Goal: Task Accomplishment & Management: Manage account settings

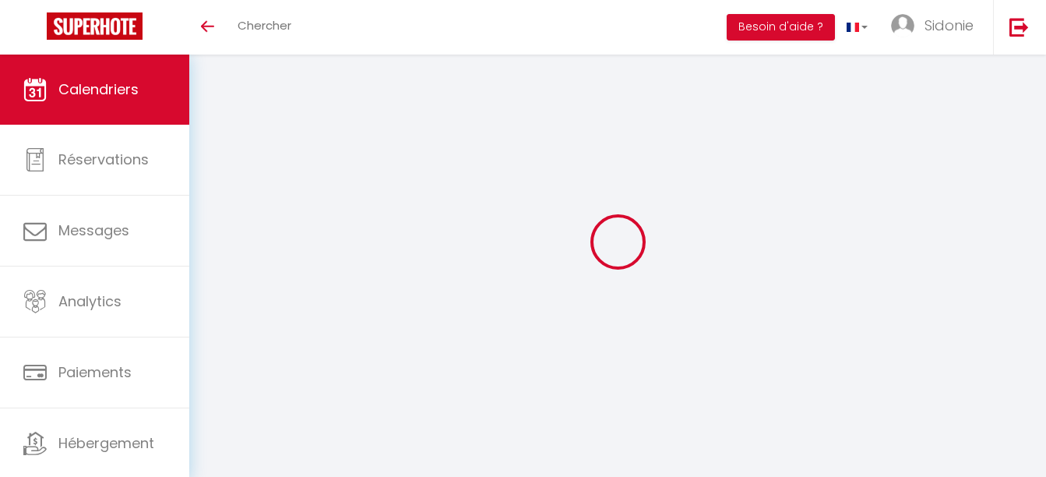
select select
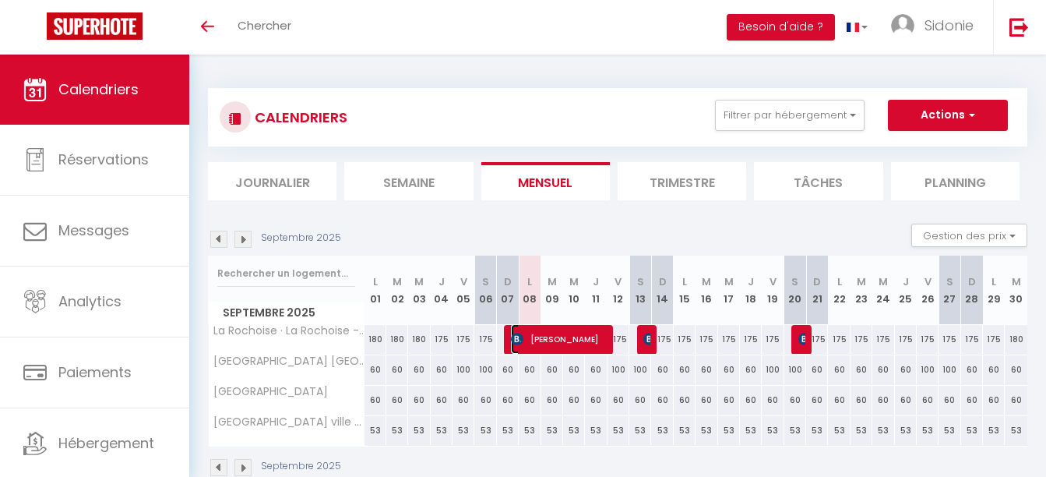
click at [514, 334] on img at bounding box center [517, 339] width 12 height 12
select select "OK"
select select "KO"
select select "1"
select select "0"
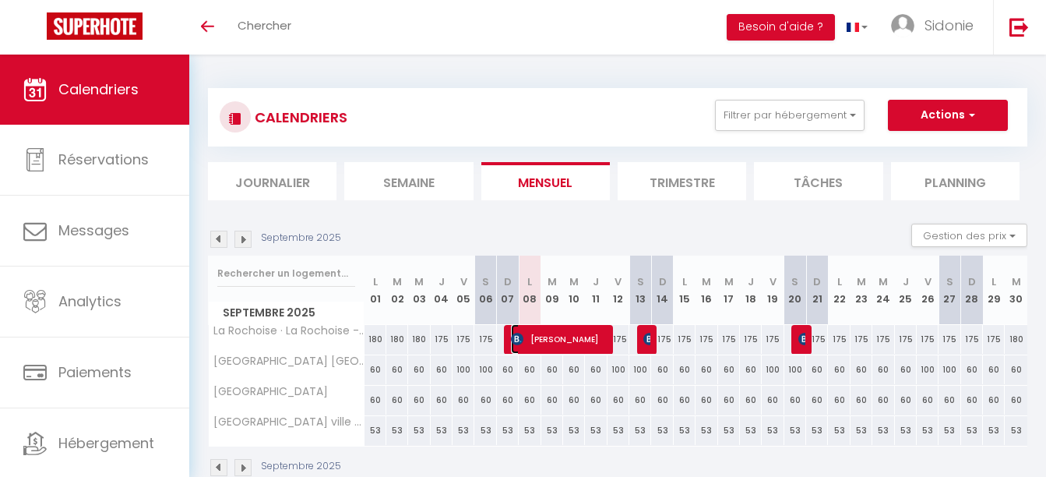
select select "1"
select select
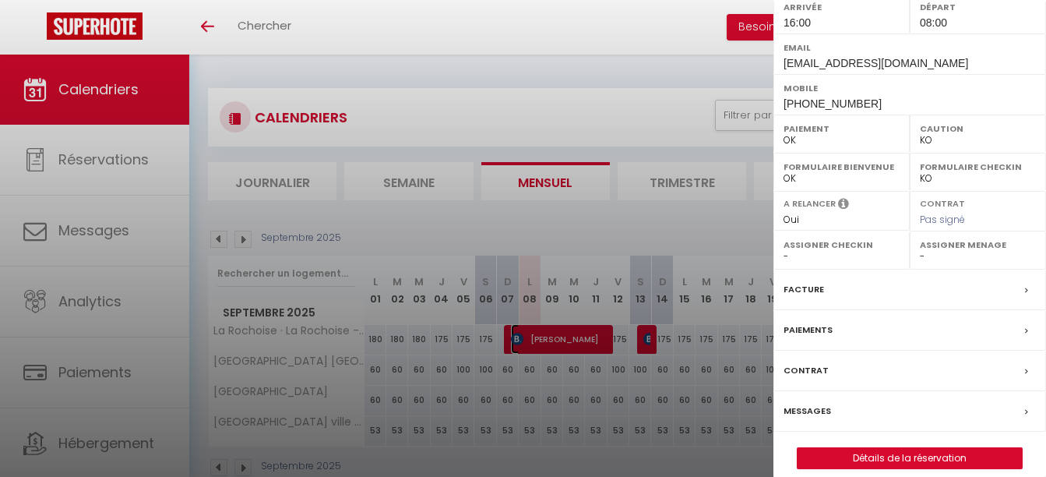
scroll to position [265, 0]
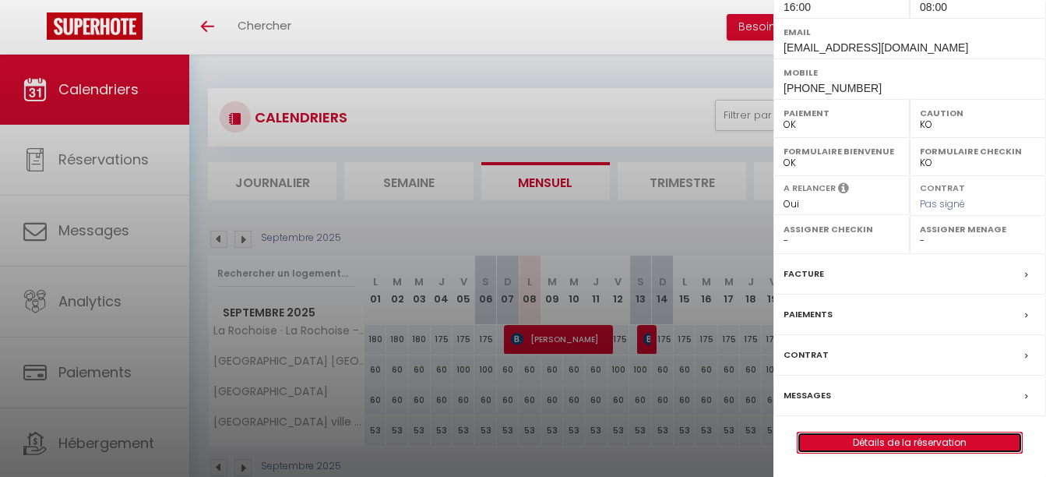
click at [923, 434] on link "Détails de la réservation" at bounding box center [910, 442] width 224 height 20
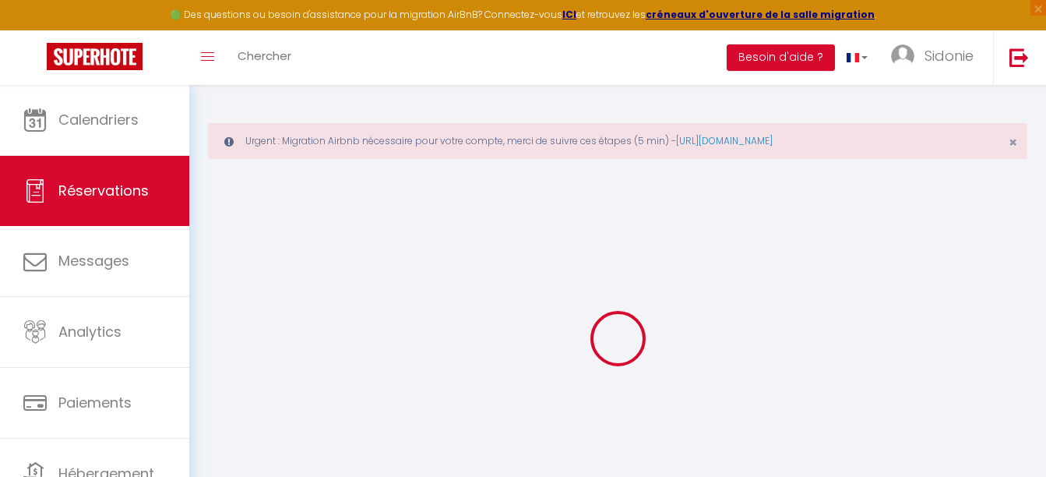
select select
select select "14"
checkbox input "false"
select select
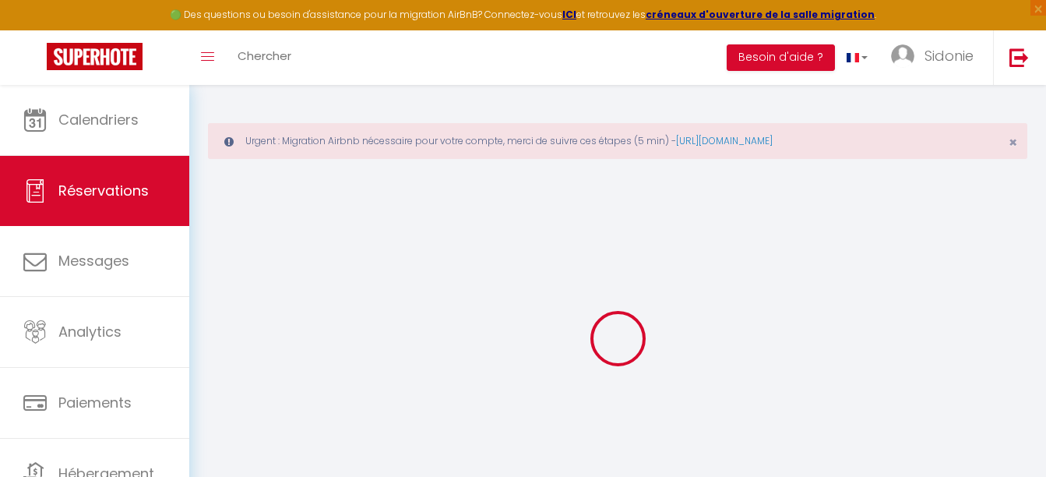
select select
checkbox input "false"
select select
checkbox input "false"
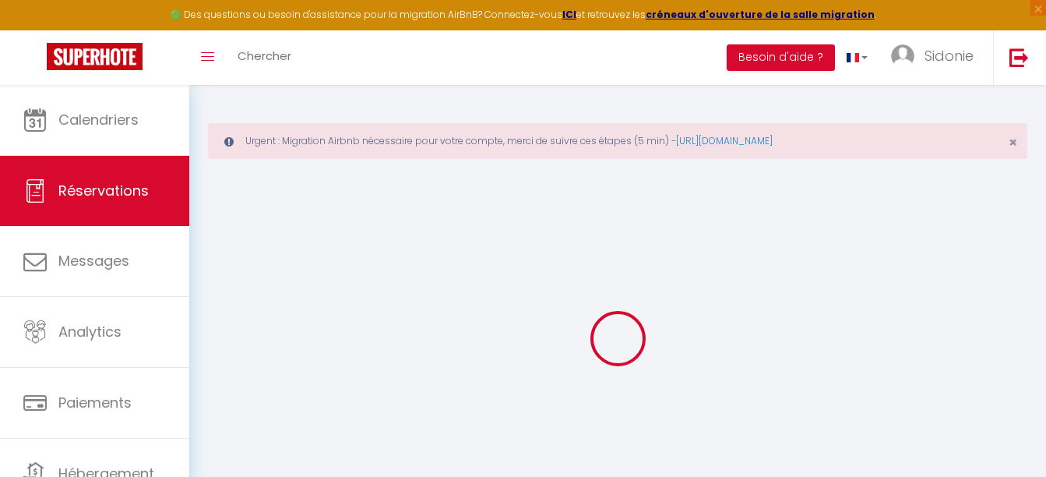
type textarea "** THIS RESERVATION HAS BEEN PRE-PAID ** BOOKING NOTE : Payment charge is EUR 1…"
type input "150"
select select
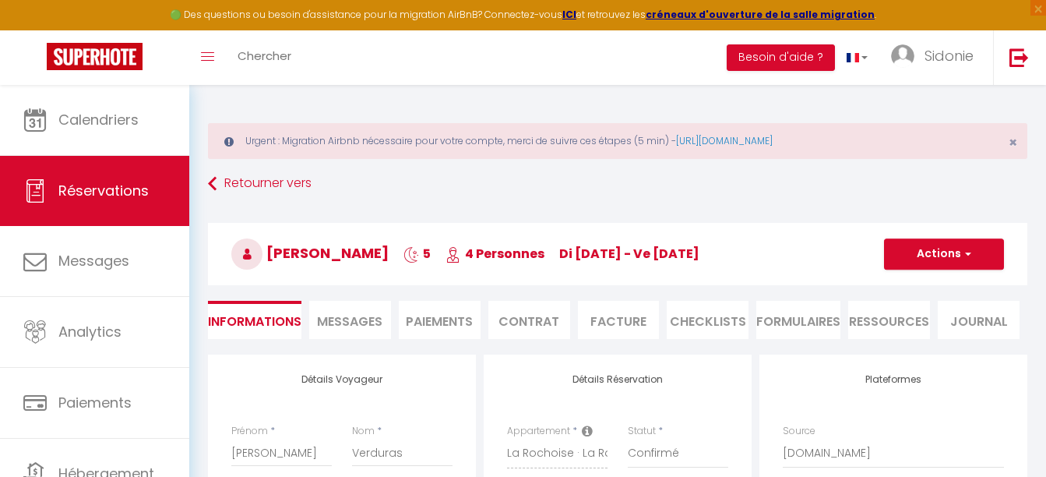
checkbox input "false"
select select "16:00"
select select "08:00"
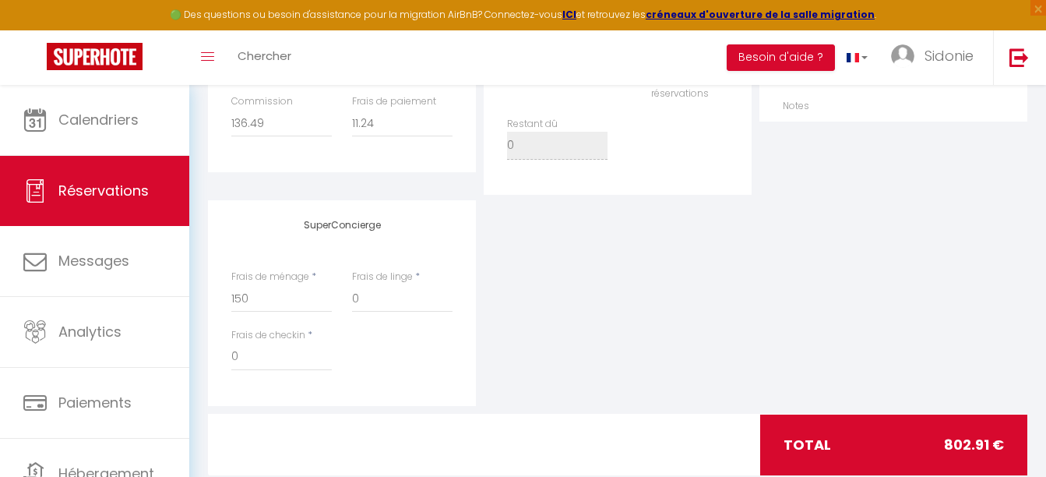
scroll to position [777, 0]
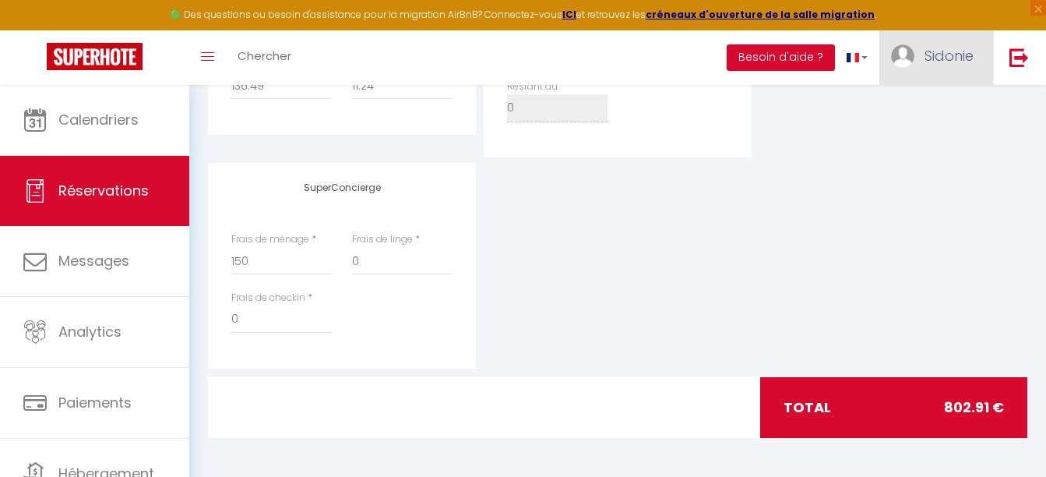
click at [953, 56] on span "Sidonie" at bounding box center [949, 55] width 49 height 19
click at [911, 132] on link "Équipe" at bounding box center [930, 136] width 115 height 26
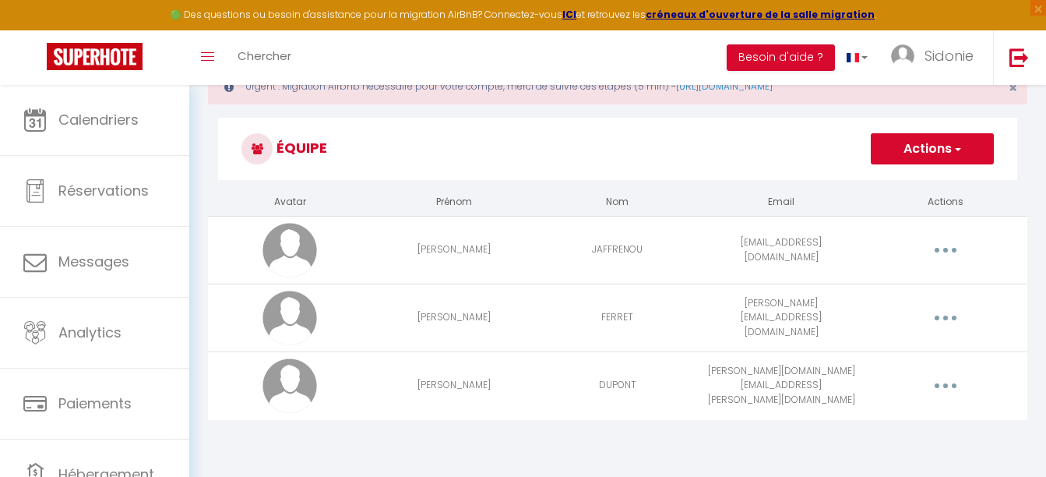
scroll to position [85, 0]
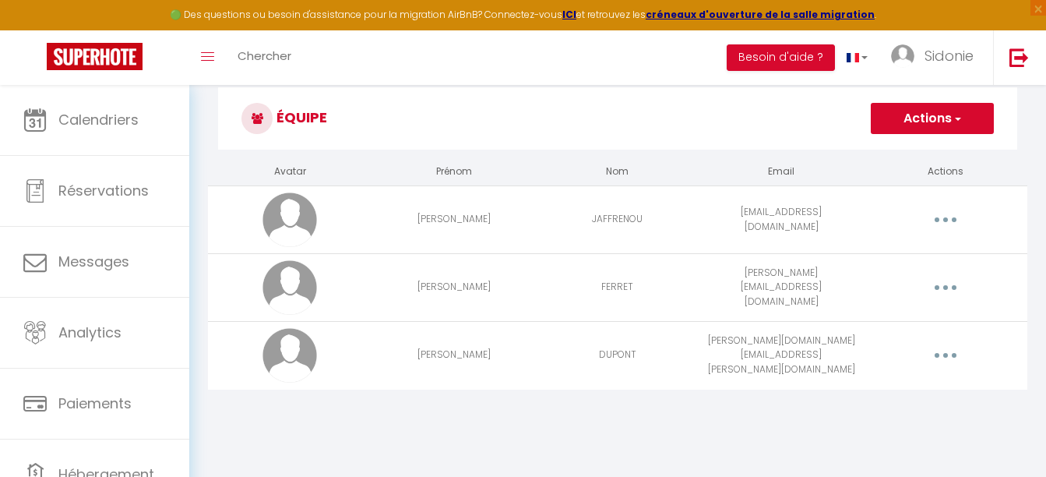
click at [942, 112] on button "Actions" at bounding box center [932, 118] width 123 height 31
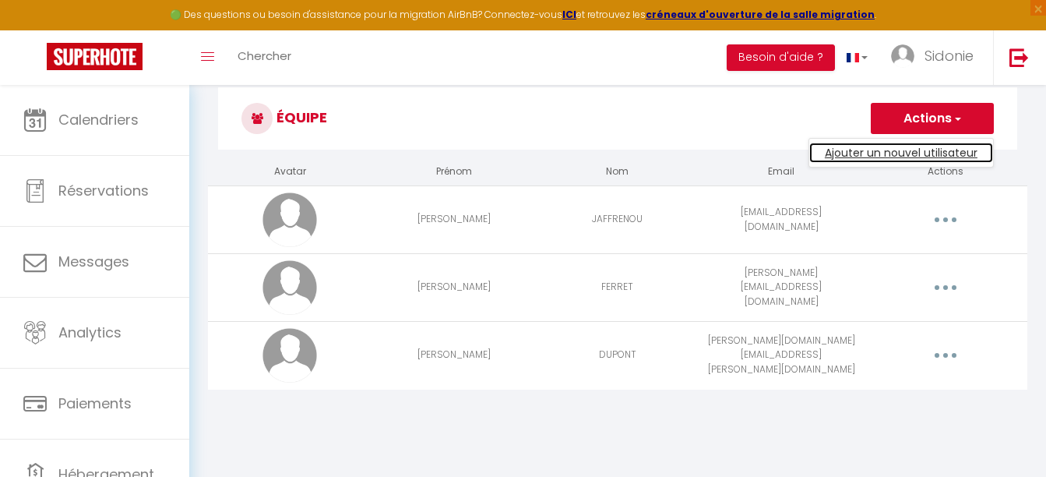
click at [860, 157] on link "Ajouter un nouvel utilisateur" at bounding box center [901, 153] width 184 height 20
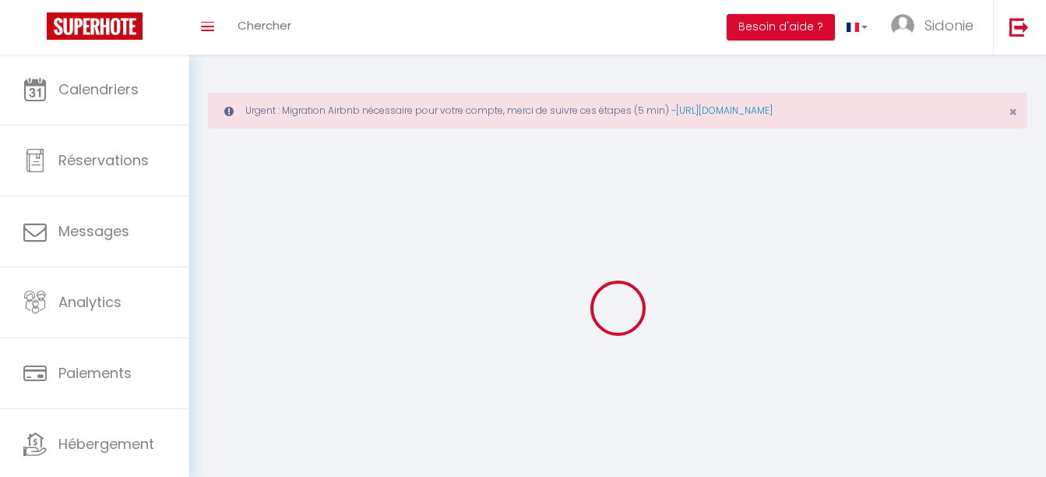
type input "[EMAIL_ADDRESS][DOMAIN_NAME]"
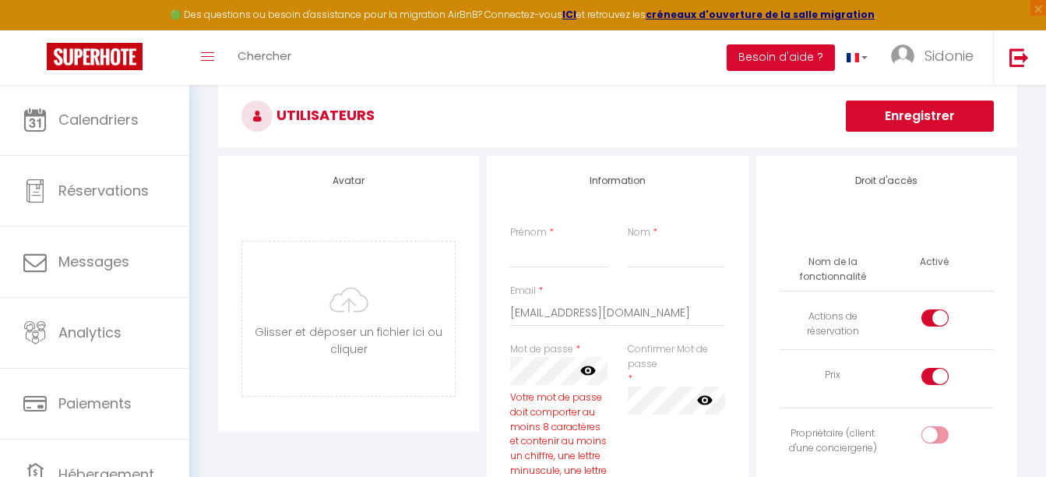
scroll to position [104, 0]
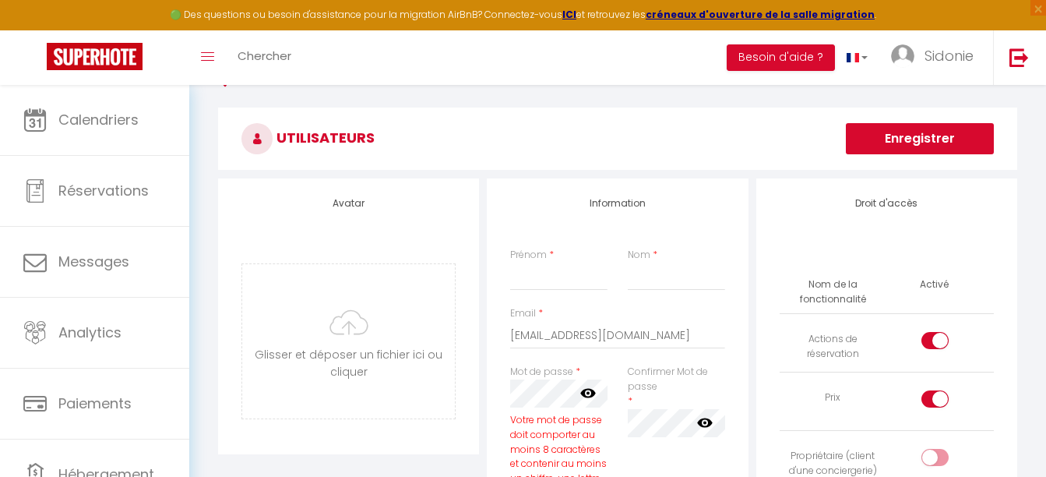
click at [548, 265] on input "Prénom" at bounding box center [558, 276] width 97 height 28
type input "Sidonie"
type input "[PERSON_NAME]"
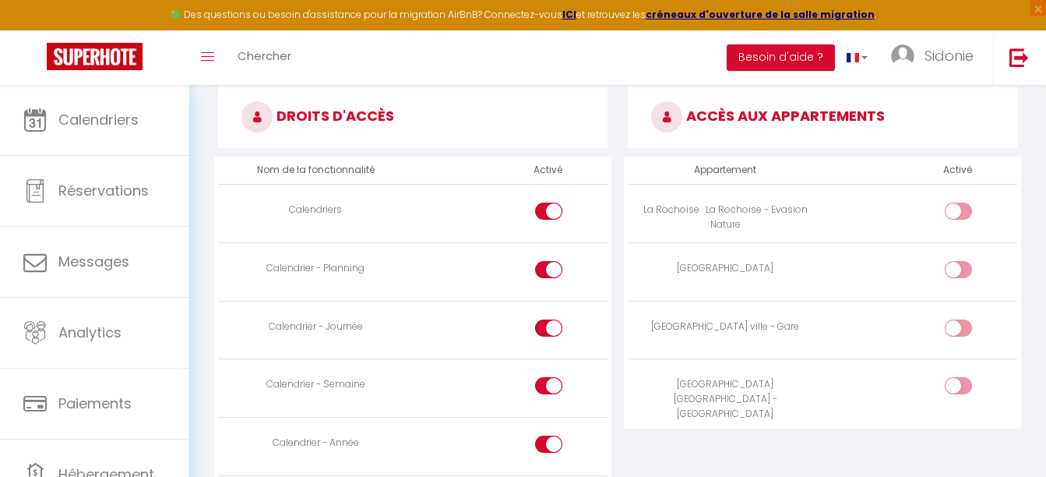
scroll to position [932, 0]
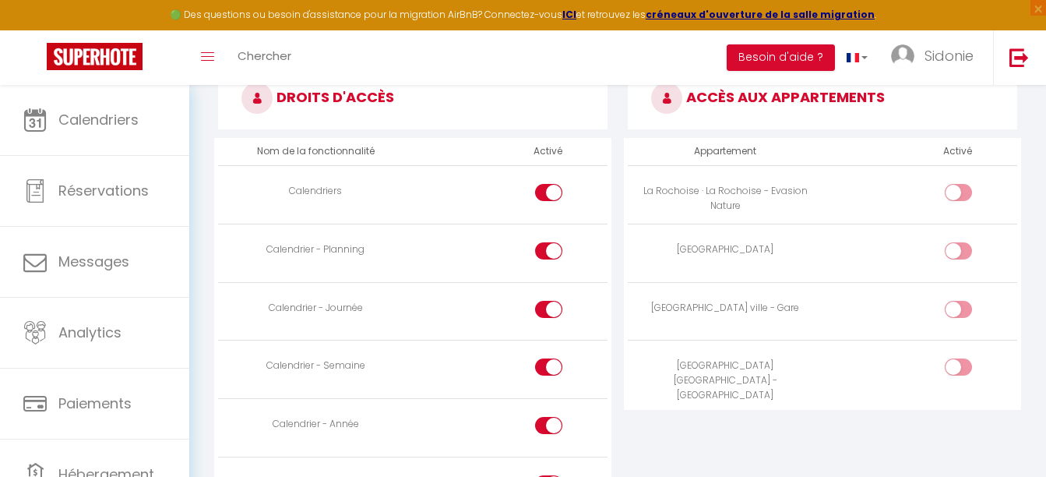
click at [957, 194] on div at bounding box center [958, 192] width 27 height 17
click at [958, 194] on input "checkbox" at bounding box center [971, 195] width 27 height 23
checkbox input "true"
click at [961, 256] on input "checkbox" at bounding box center [971, 253] width 27 height 23
checkbox input "true"
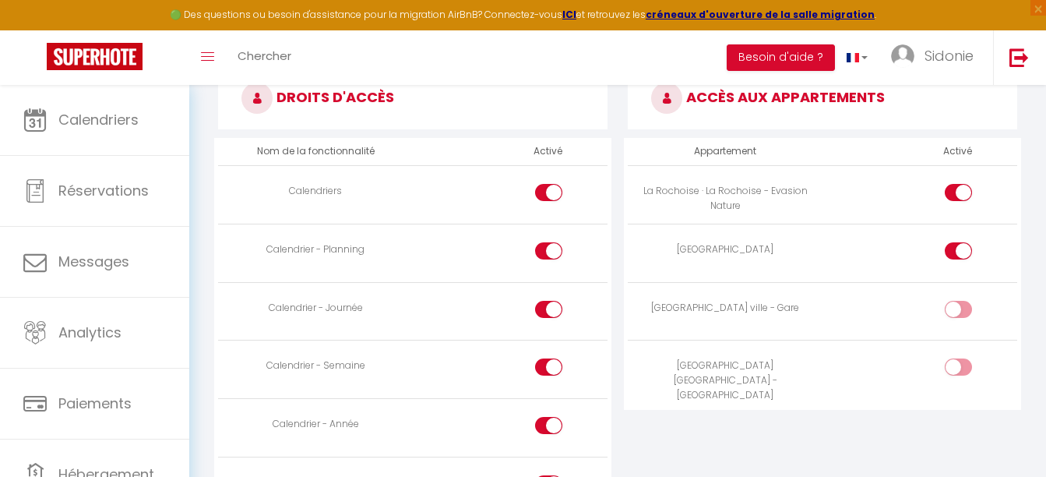
click at [960, 308] on input "checkbox" at bounding box center [971, 312] width 27 height 23
checkbox input "true"
click at [959, 367] on input "checkbox" at bounding box center [971, 369] width 27 height 23
checkbox input "true"
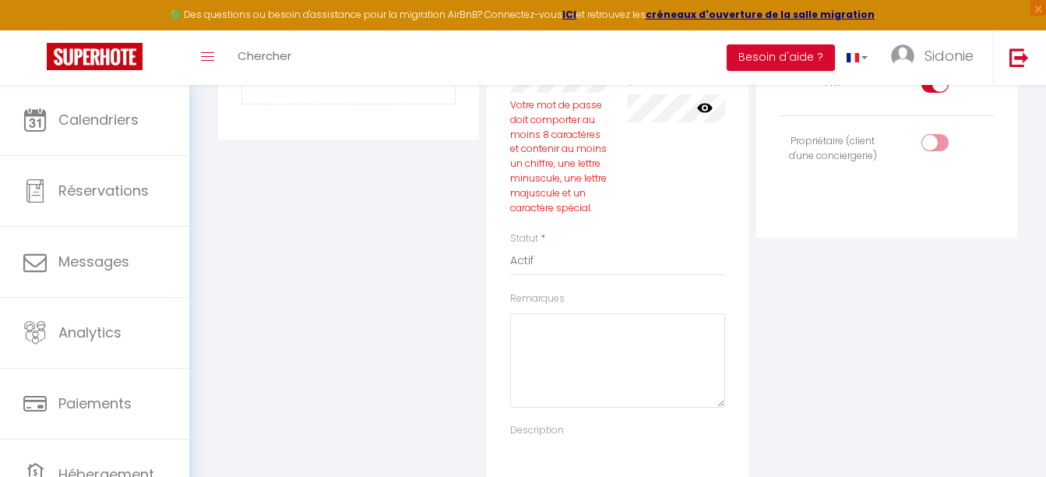
scroll to position [340, 0]
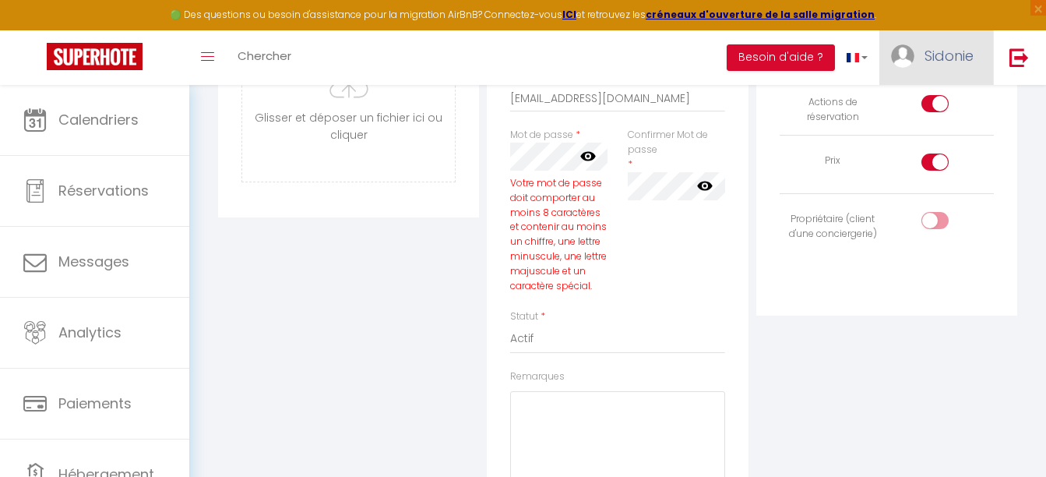
click at [951, 56] on span "Sidonie" at bounding box center [949, 55] width 49 height 19
click at [949, 58] on span "Sidonie" at bounding box center [949, 55] width 49 height 19
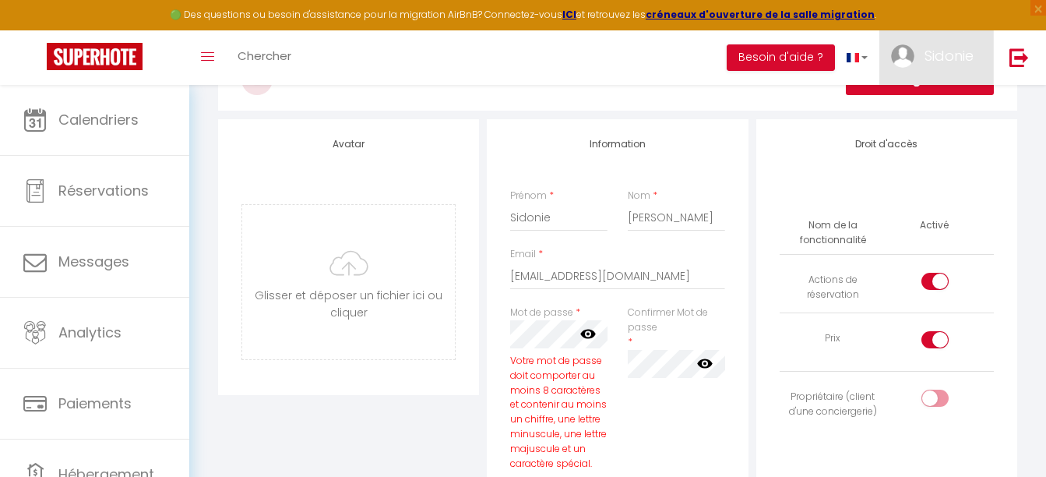
scroll to position [33, 0]
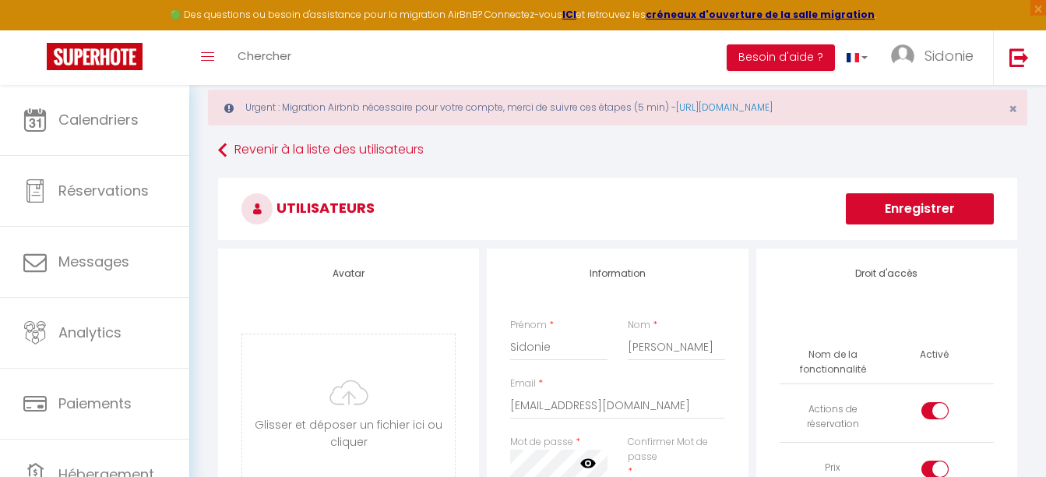
click at [911, 203] on button "Enregistrer" at bounding box center [920, 208] width 148 height 31
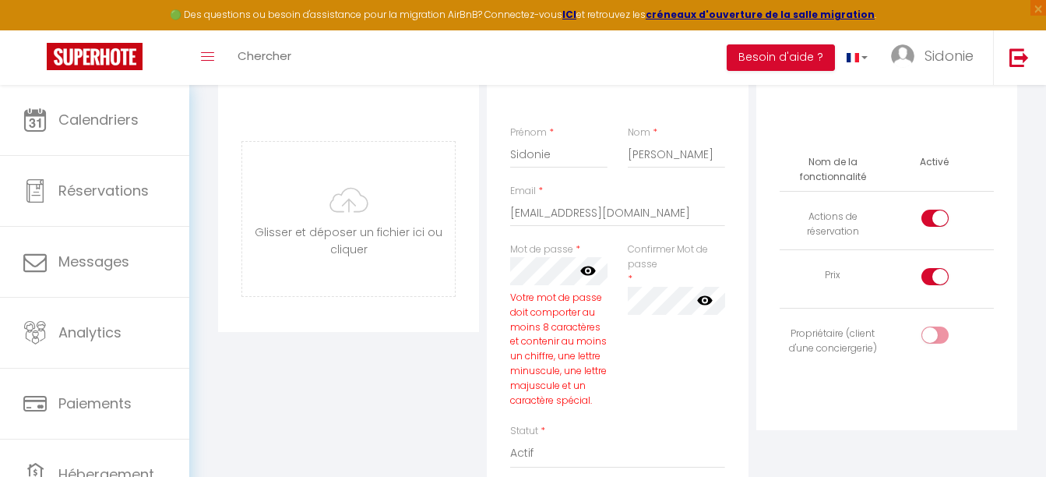
scroll to position [230, 0]
click at [590, 266] on icon at bounding box center [588, 267] width 16 height 16
click at [632, 262] on label "Confirmer Mot de passe" at bounding box center [676, 253] width 97 height 30
click at [665, 244] on label "Confirmer Mot de passe" at bounding box center [676, 253] width 97 height 30
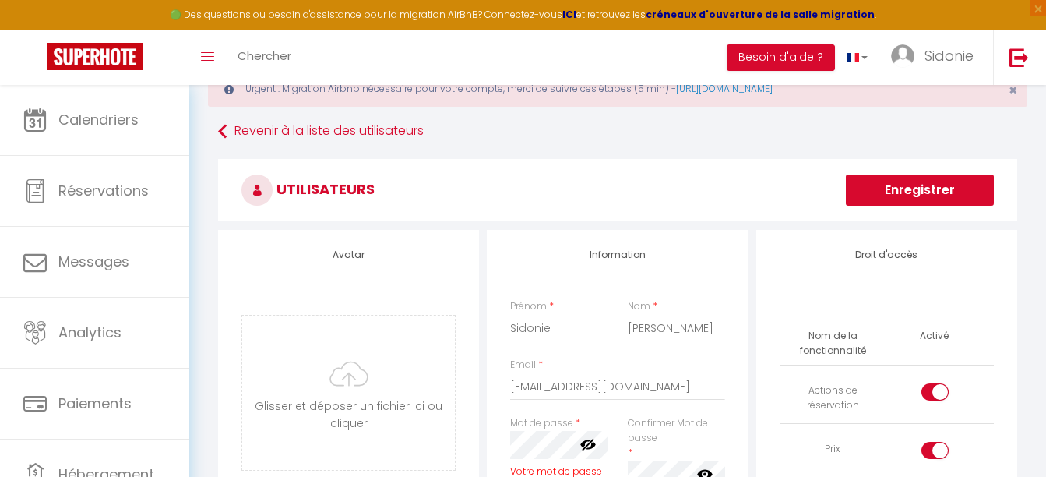
scroll to position [0, 0]
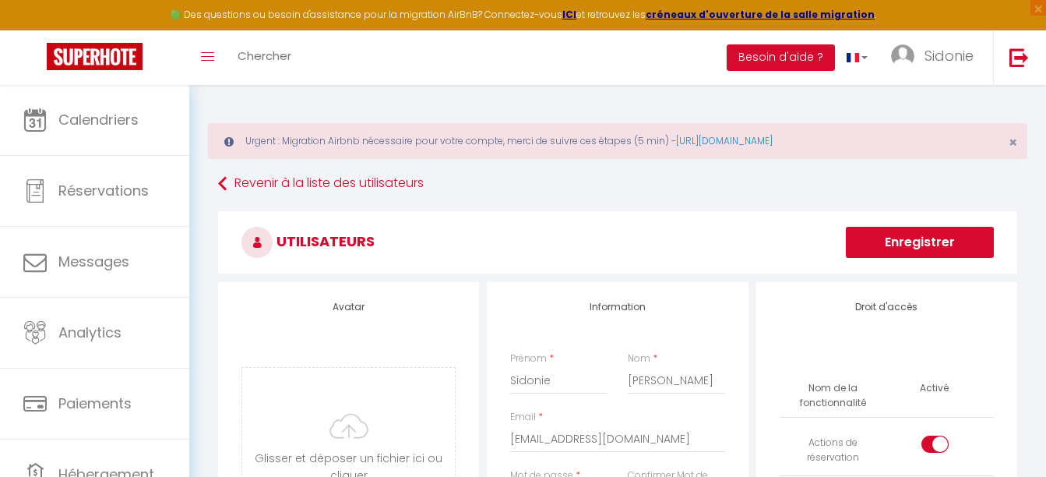
click at [905, 235] on button "Enregistrer" at bounding box center [920, 242] width 148 height 31
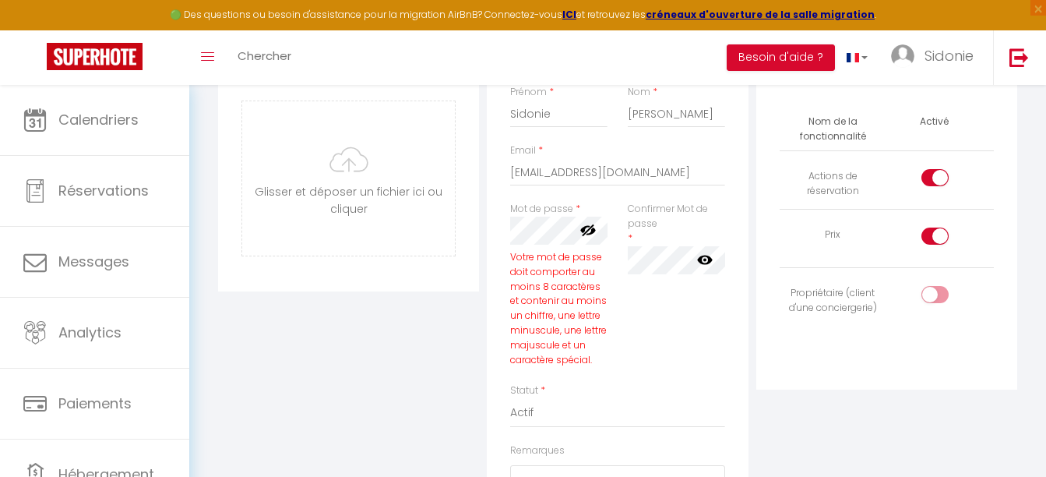
scroll to position [270, 0]
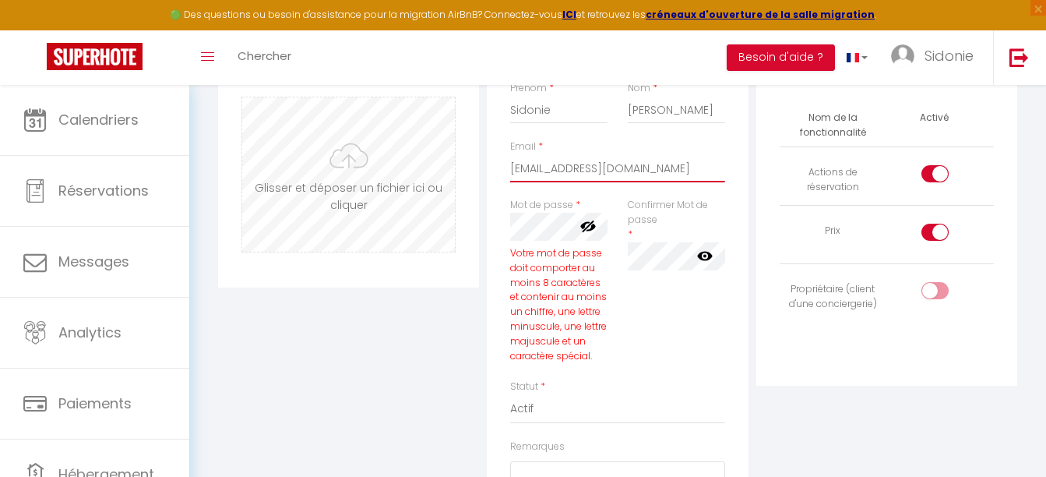
drag, startPoint x: 672, startPoint y: 169, endPoint x: 441, endPoint y: 160, distance: 231.5
click at [441, 160] on div "Avatar [PERSON_NAME] et déposer un fichier ici ou cliquer Ooops, something wron…" at bounding box center [617, 342] width 807 height 661
type input "[PERSON_NAME][EMAIL_ADDRESS][DOMAIN_NAME]"
click at [706, 255] on icon at bounding box center [706, 255] width 16 height 9
click at [706, 255] on icon at bounding box center [706, 255] width 16 height 12
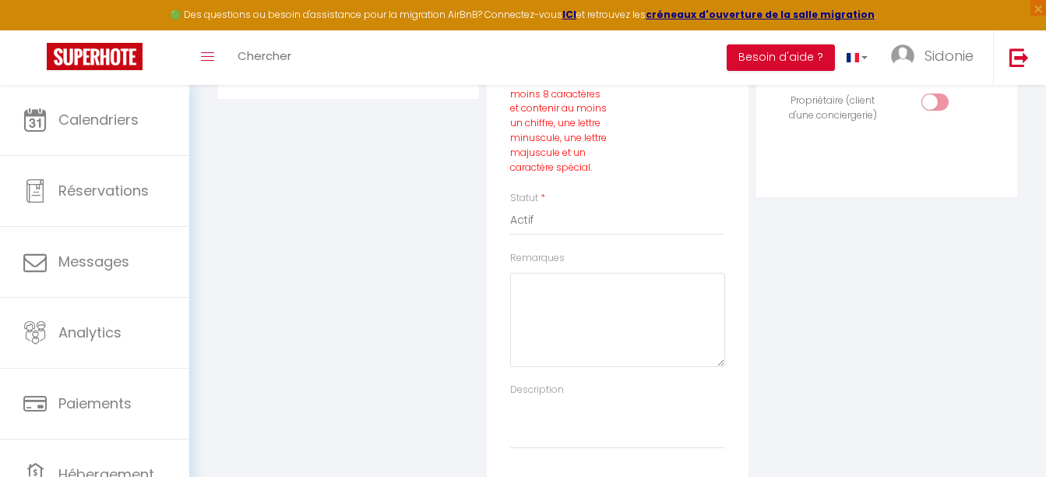
scroll to position [0, 0]
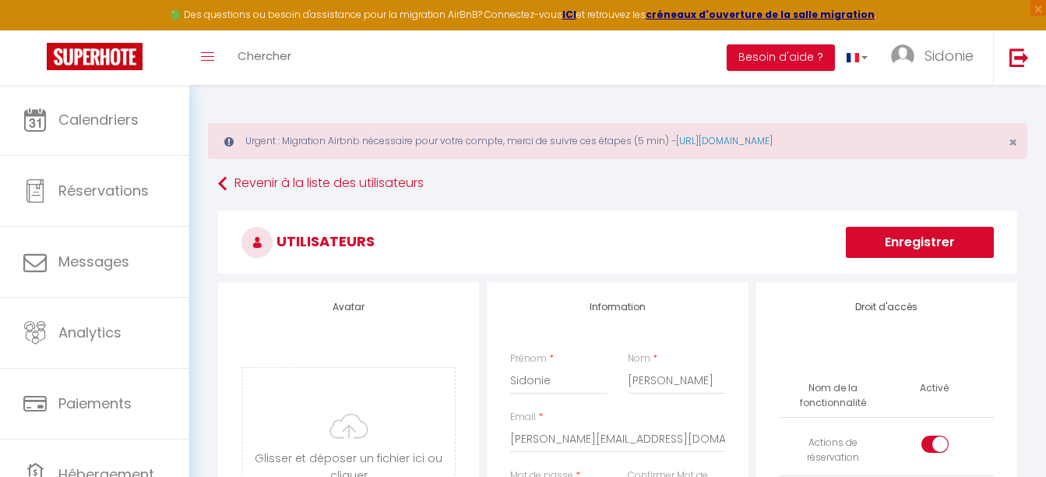
click at [949, 243] on button "Enregistrer" at bounding box center [920, 242] width 148 height 31
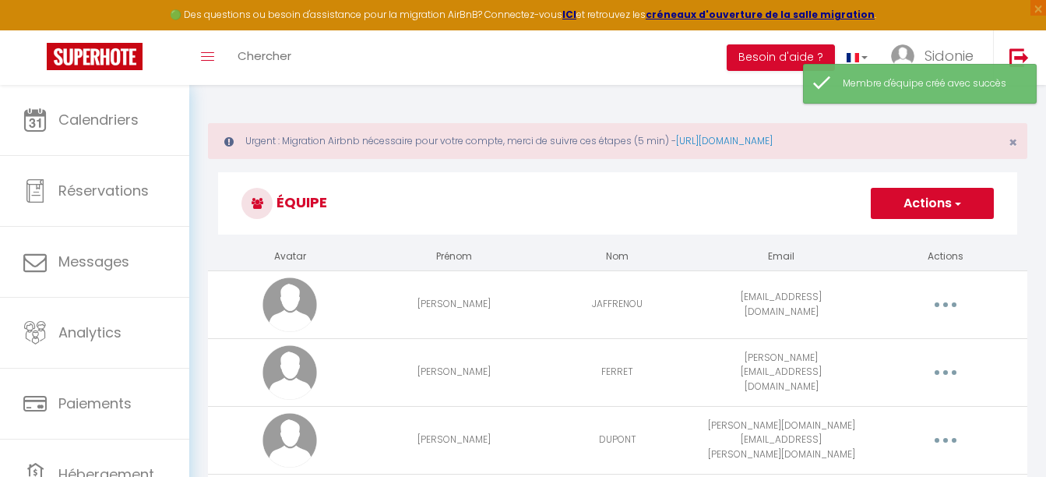
click at [949, 196] on button "Actions" at bounding box center [932, 203] width 123 height 31
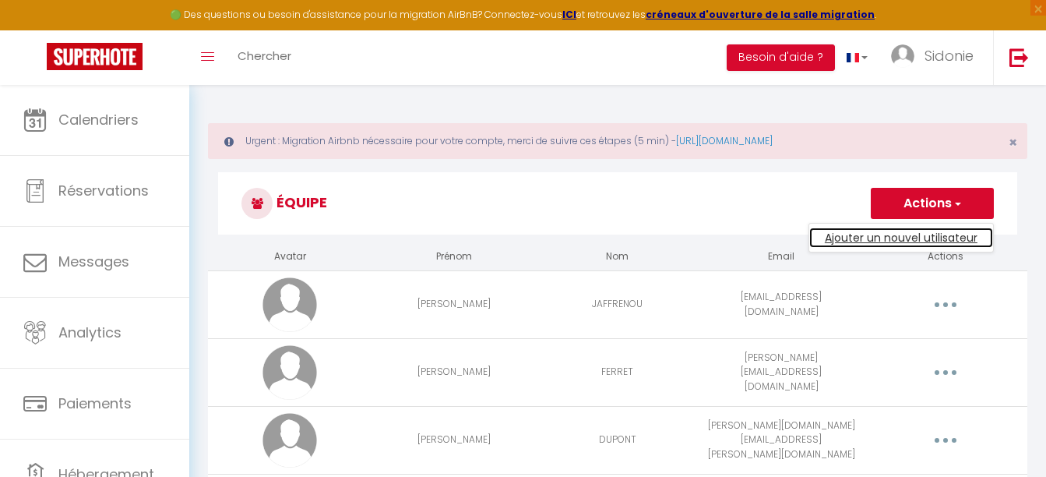
click at [941, 238] on link "Ajouter un nouvel utilisateur" at bounding box center [901, 237] width 184 height 20
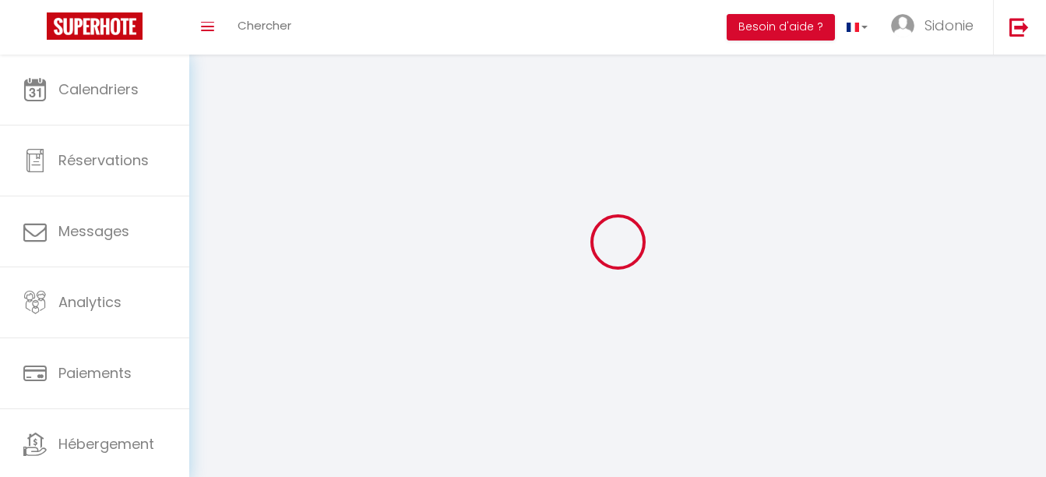
type input "[PERSON_NAME][EMAIL_ADDRESS][DOMAIN_NAME]"
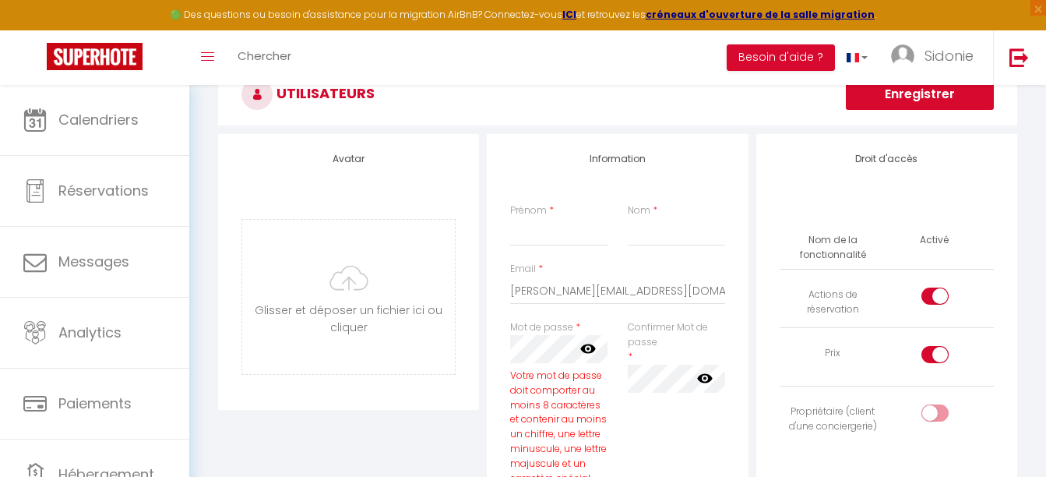
scroll to position [174, 0]
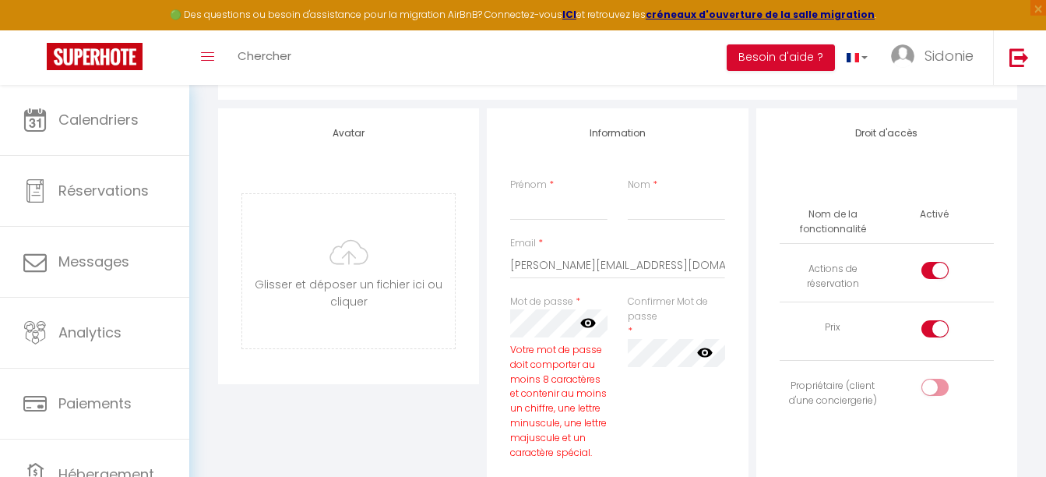
click at [583, 327] on icon at bounding box center [588, 323] width 16 height 16
click at [782, 66] on button "Besoin d'aide ?" at bounding box center [781, 57] width 108 height 26
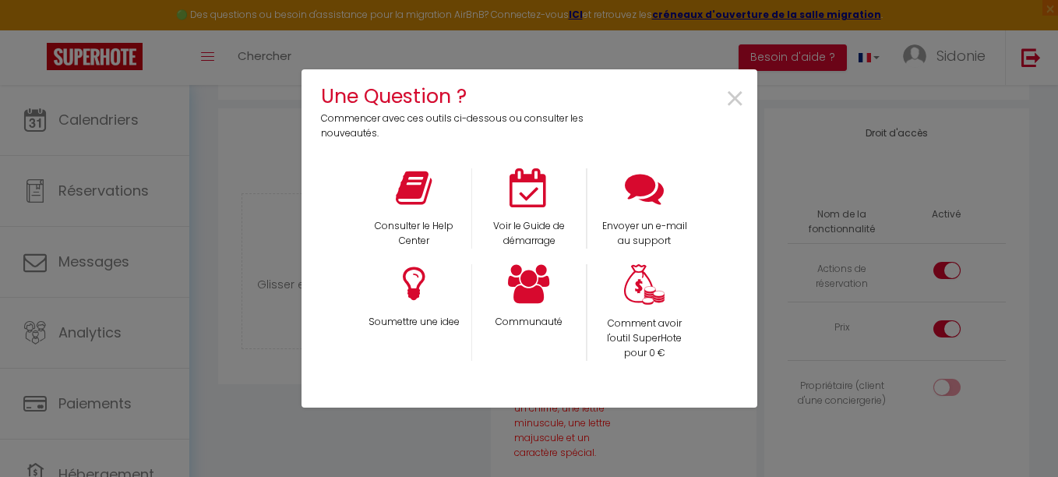
click at [898, 98] on div "Une Question ? Commencer avec ces outils ci-dessous ou consulter les nouveautés…" at bounding box center [529, 238] width 1058 height 477
click at [685, 44] on div "Une Question ? Commencer avec ces outils ci-dessous ou consulter les nouveautés…" at bounding box center [529, 238] width 456 height 477
click at [732, 97] on span "×" at bounding box center [734, 99] width 21 height 49
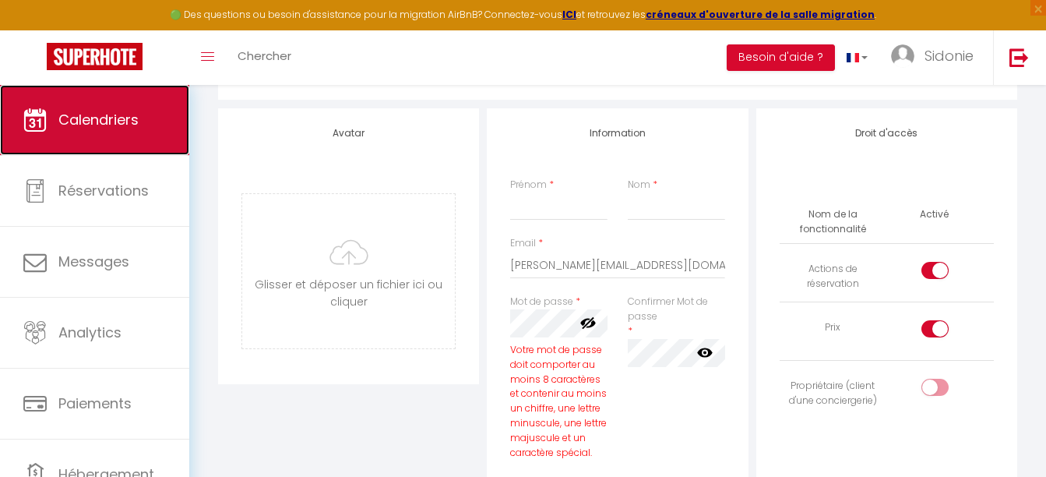
click at [102, 113] on span "Calendriers" at bounding box center [98, 119] width 80 height 19
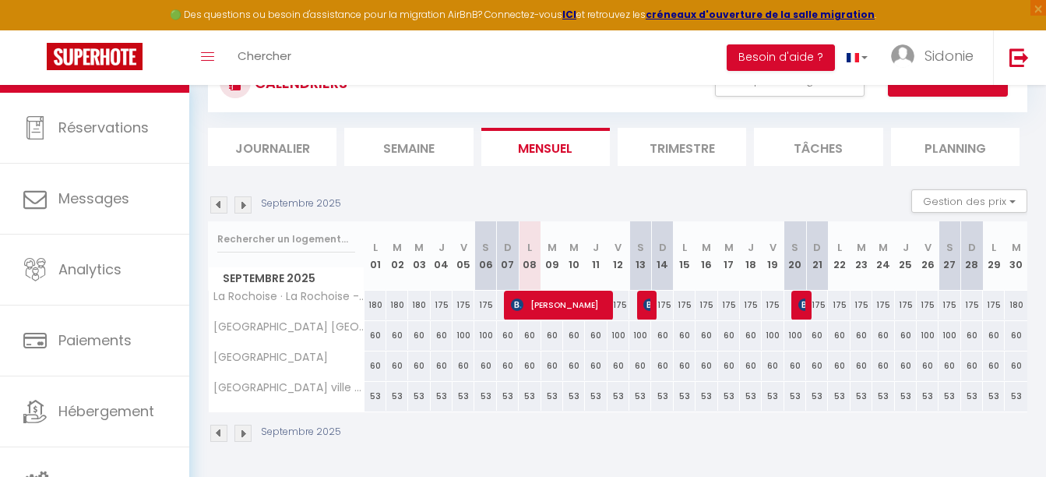
scroll to position [64, 0]
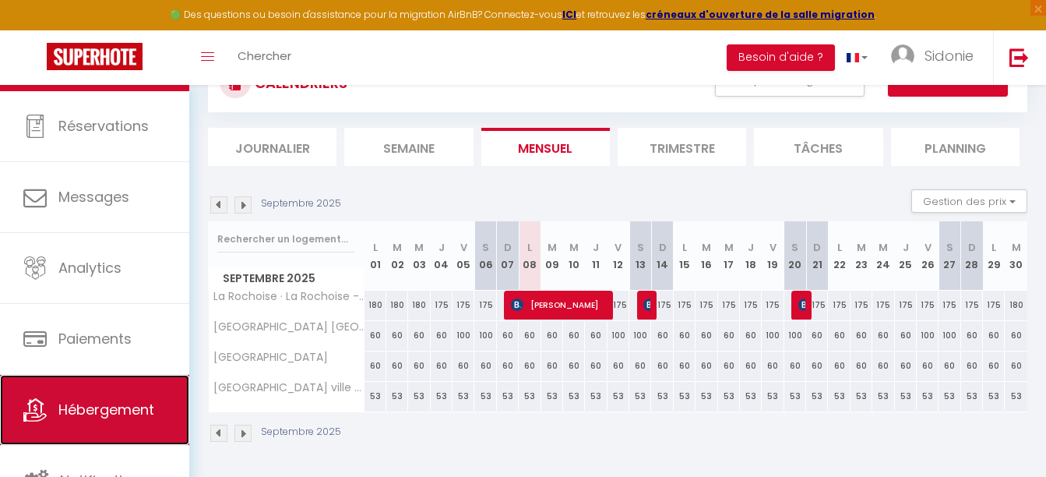
click at [107, 415] on span "Hébergement" at bounding box center [106, 409] width 96 height 19
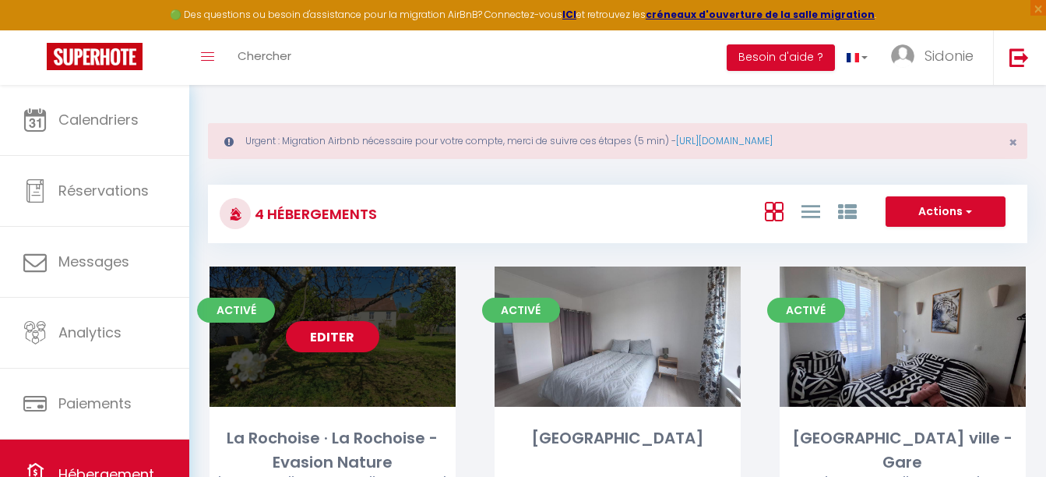
click at [336, 335] on link "Editer" at bounding box center [332, 336] width 93 height 31
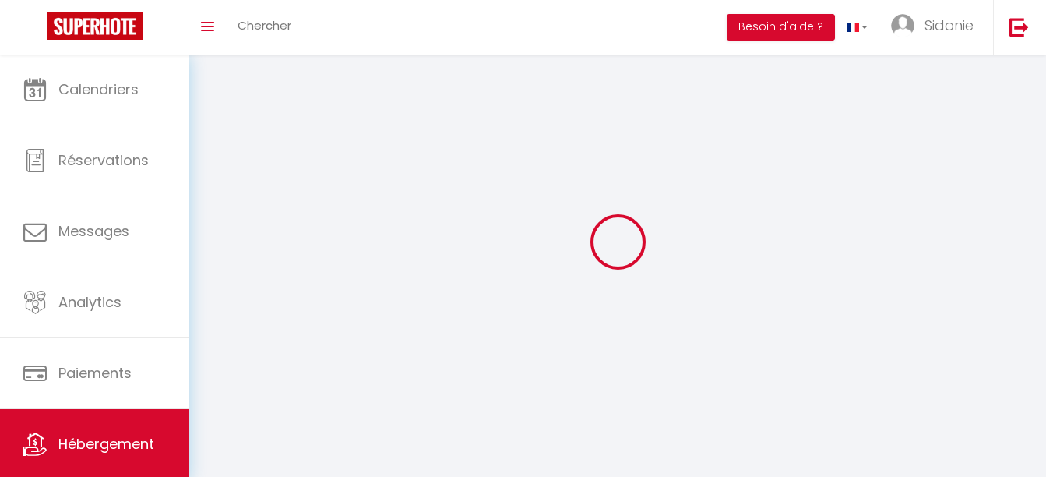
select select "1"
select select "28"
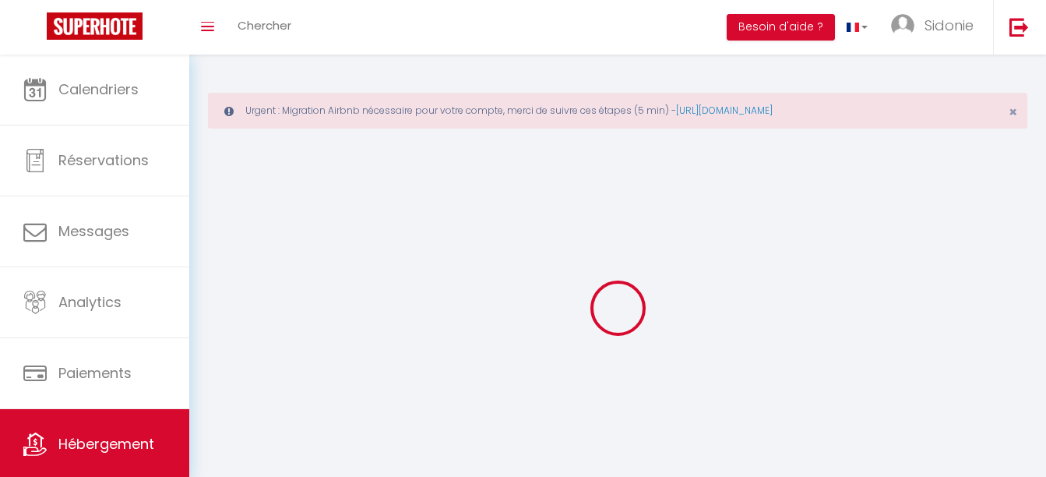
select select
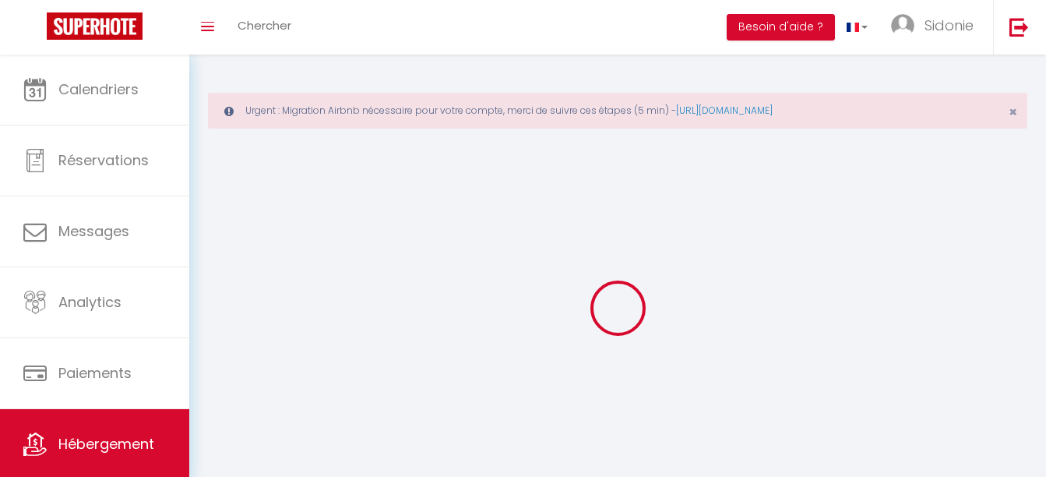
checkbox input "false"
select select
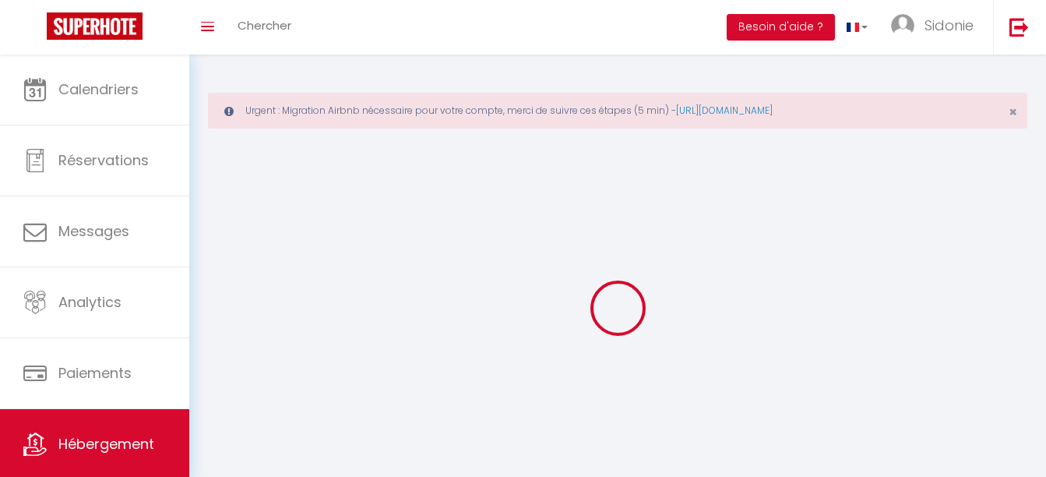
select select
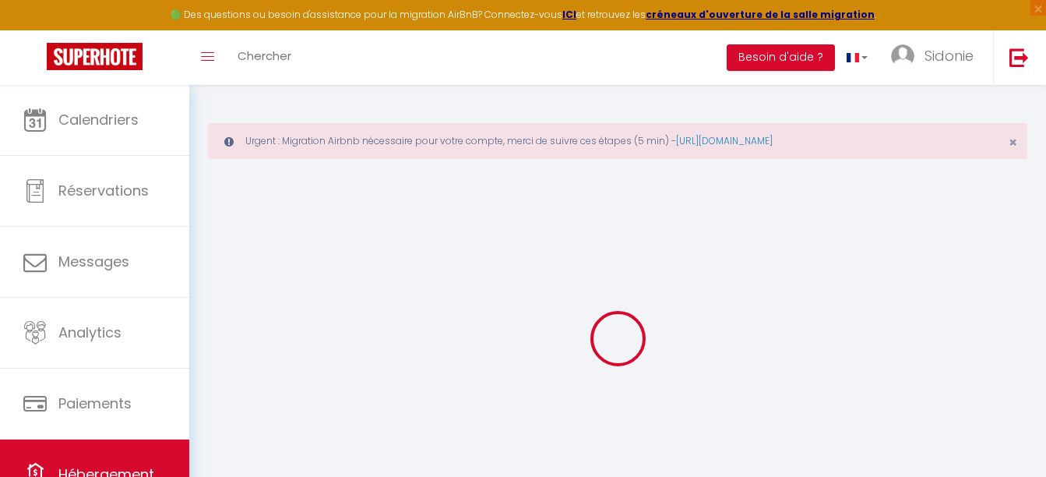
select select
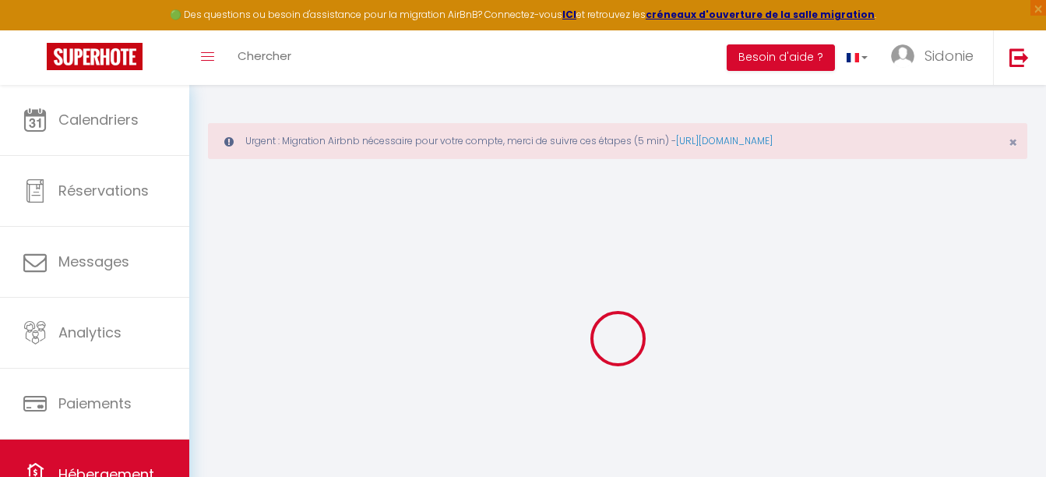
select select
checkbox input "false"
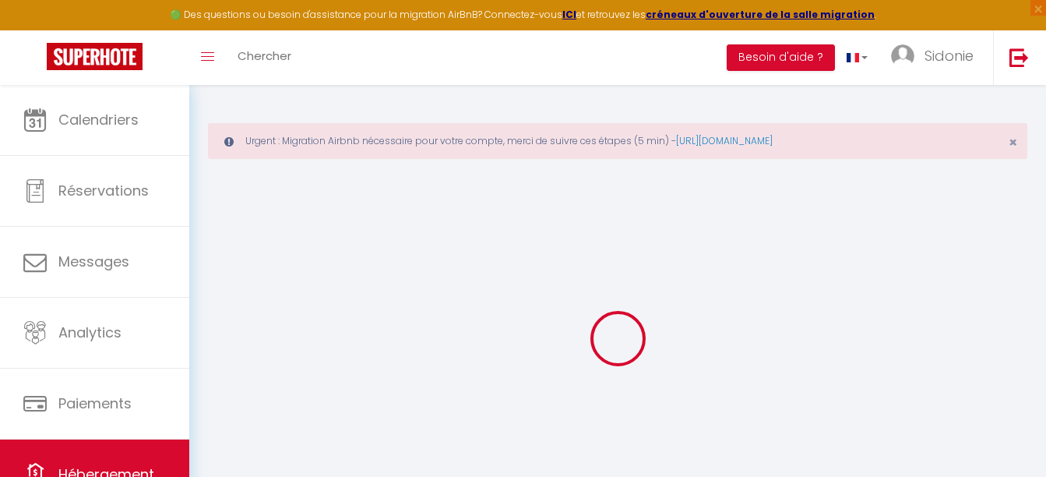
select select
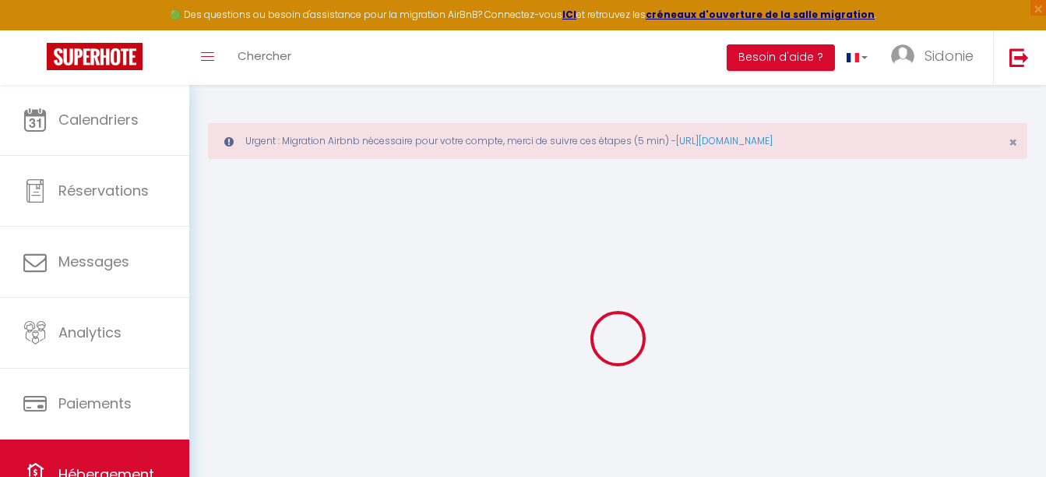
select select
checkbox input "false"
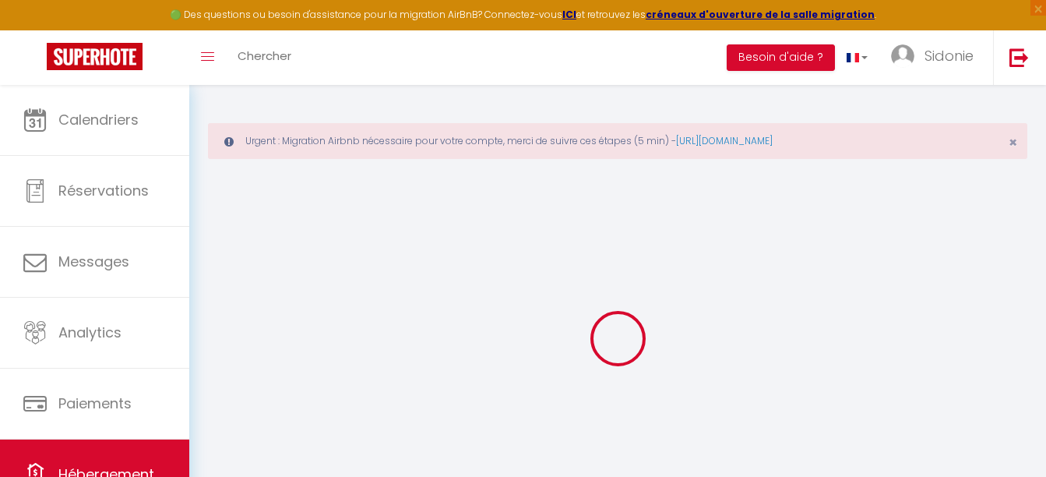
checkbox input "false"
select select
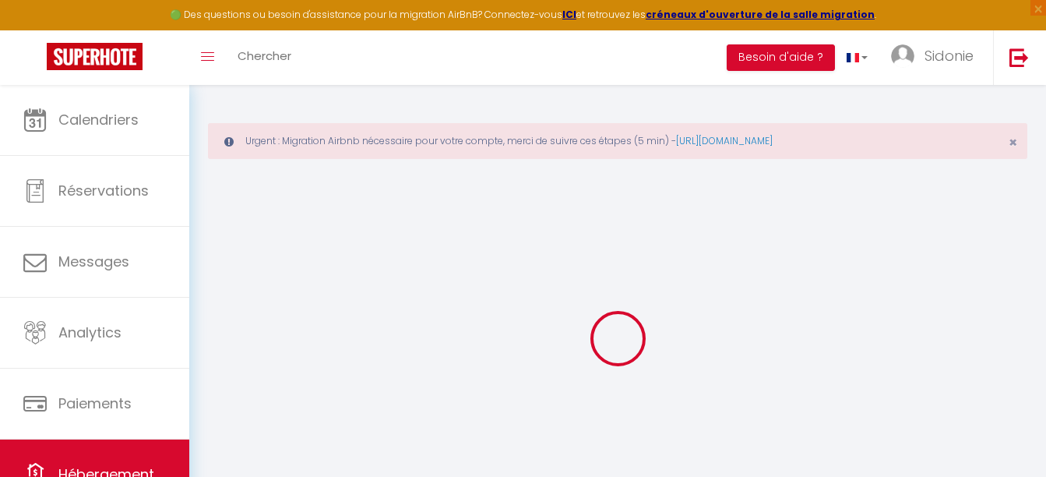
select select
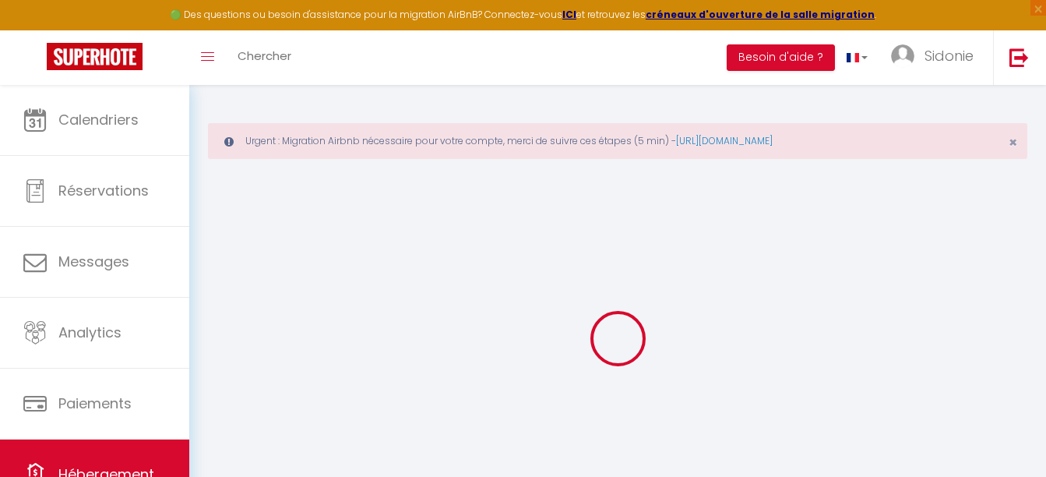
checkbox input "false"
select select
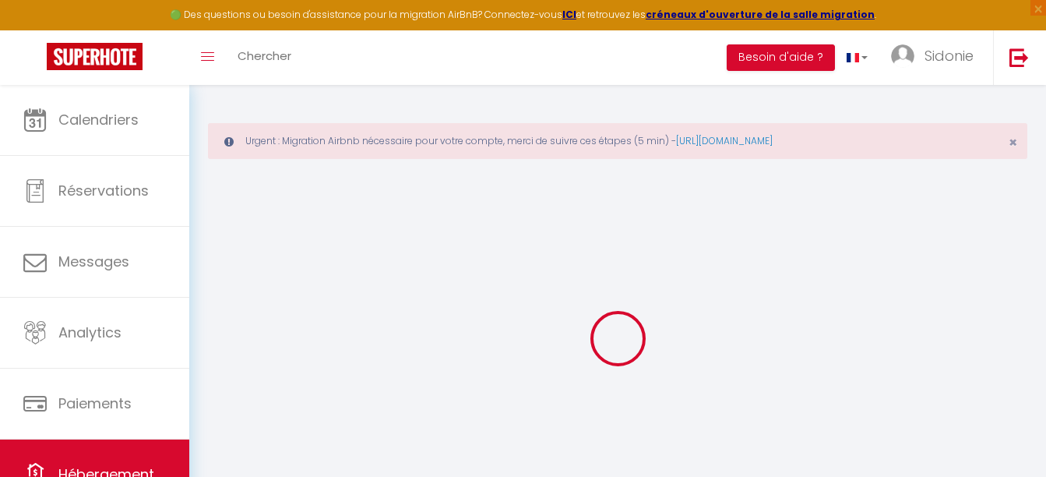
select select
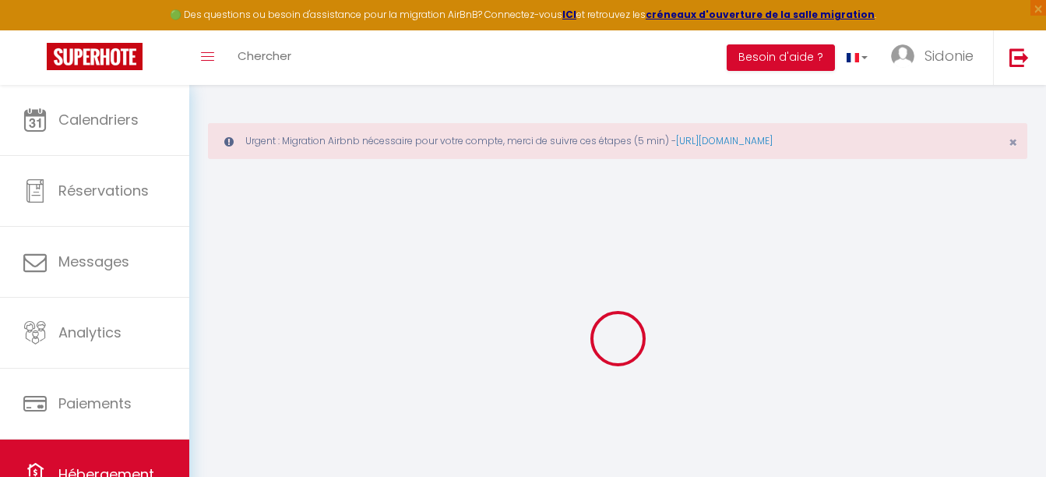
select select
checkbox input "false"
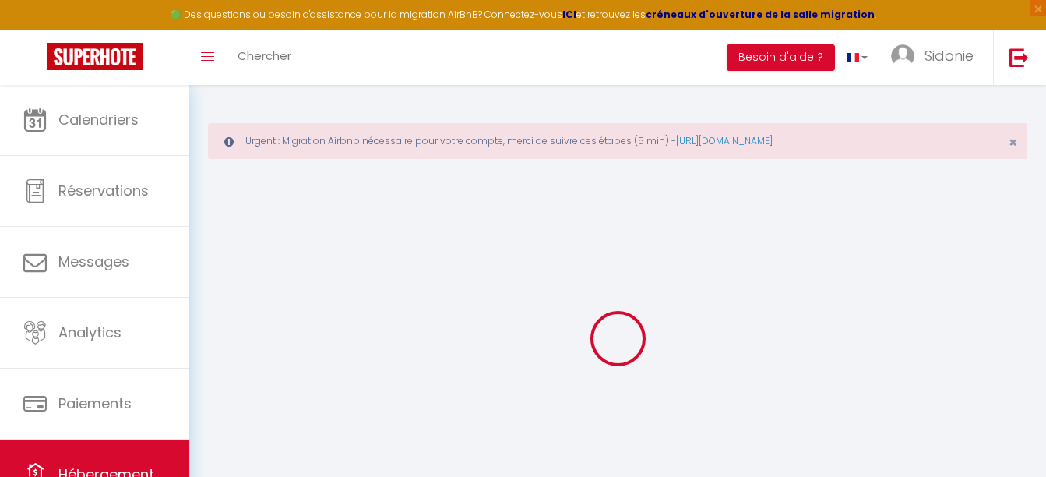
checkbox input "false"
select select
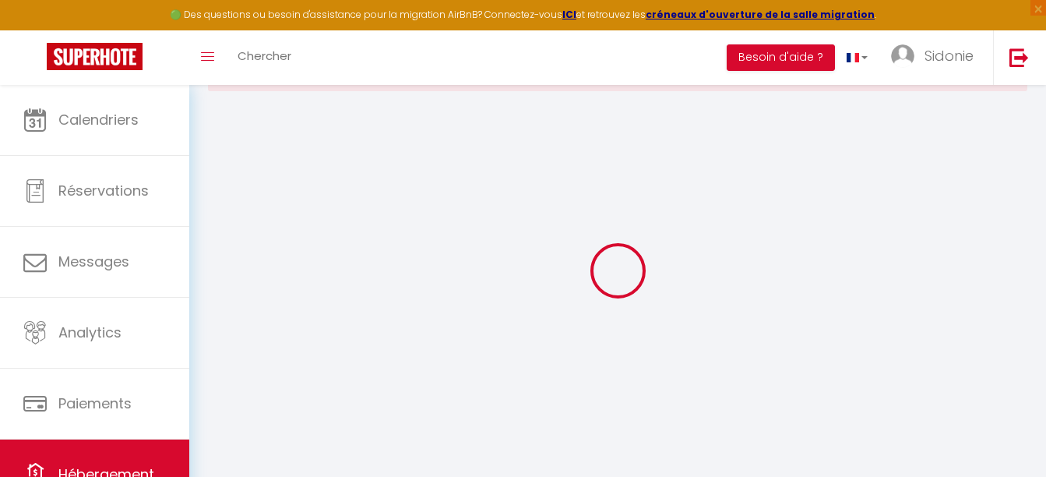
scroll to position [85, 0]
type input "La Rochoise · La Rochoise - Evasion Nature"
type input "[PERSON_NAME]"
type input "FERRET"
type input "160 Résidence du [GEOGRAPHIC_DATA] vivies"
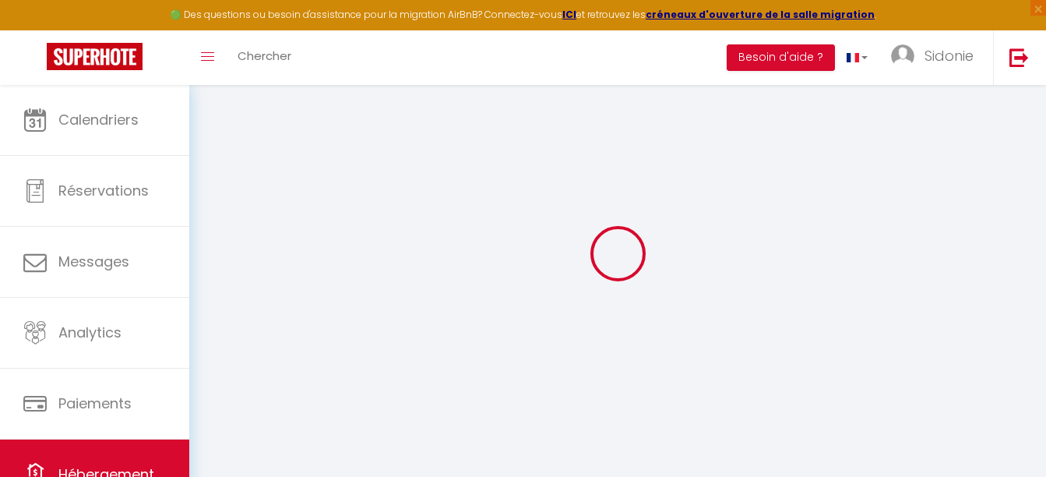
type input "91120"
type input "PALAISEAU"
select select "10"
select select "8"
select select "4"
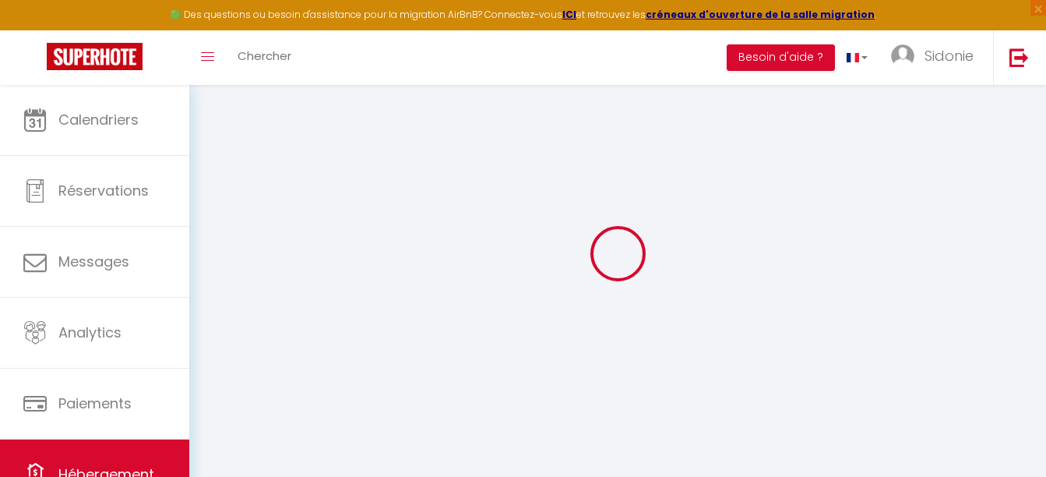
select select "4"
type input "200"
type input "10"
type input "150"
type input "15"
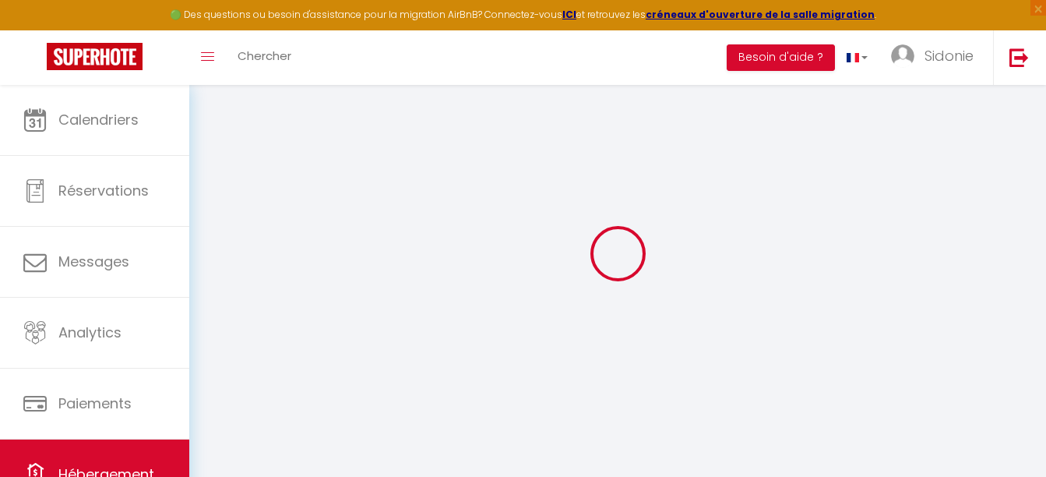
select select
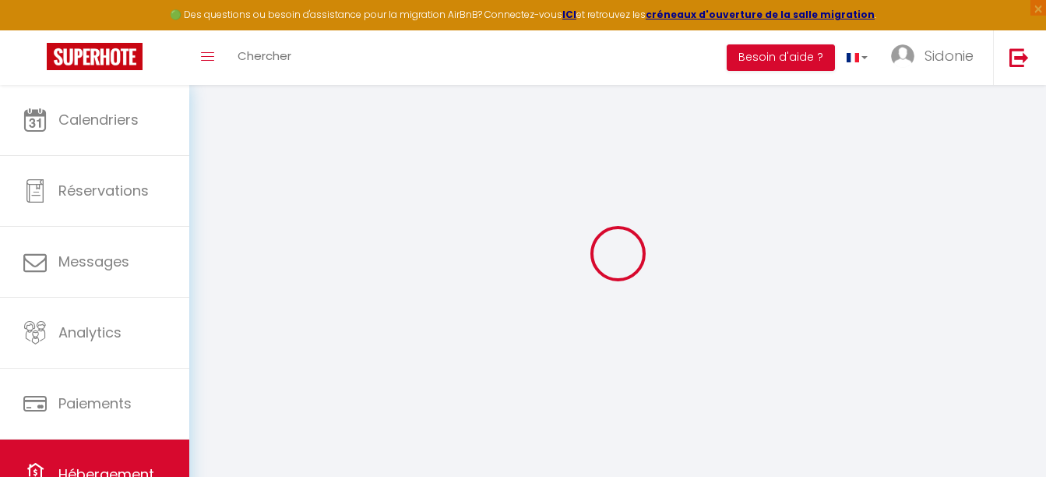
type input "[STREET_ADDRESS]"
type input "77130"
type input "La Grande-Paroisse"
type input "[EMAIL_ADDRESS][DOMAIN_NAME]"
select select
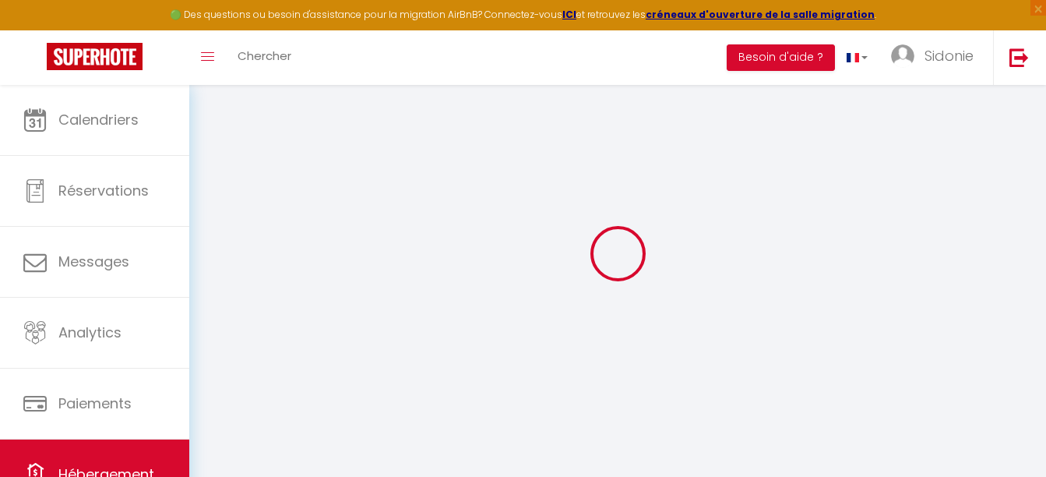
checkbox input "false"
type input "38"
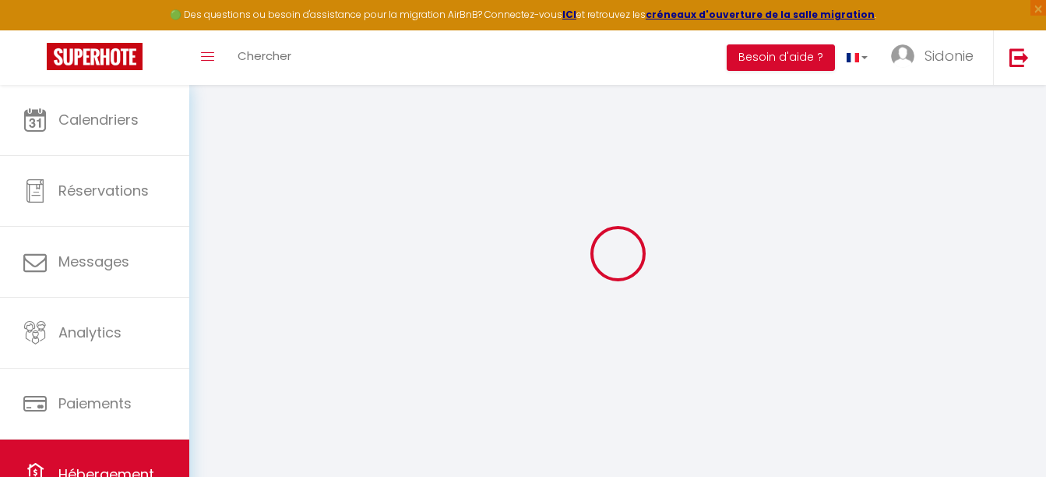
type input "150"
type input "0"
select select
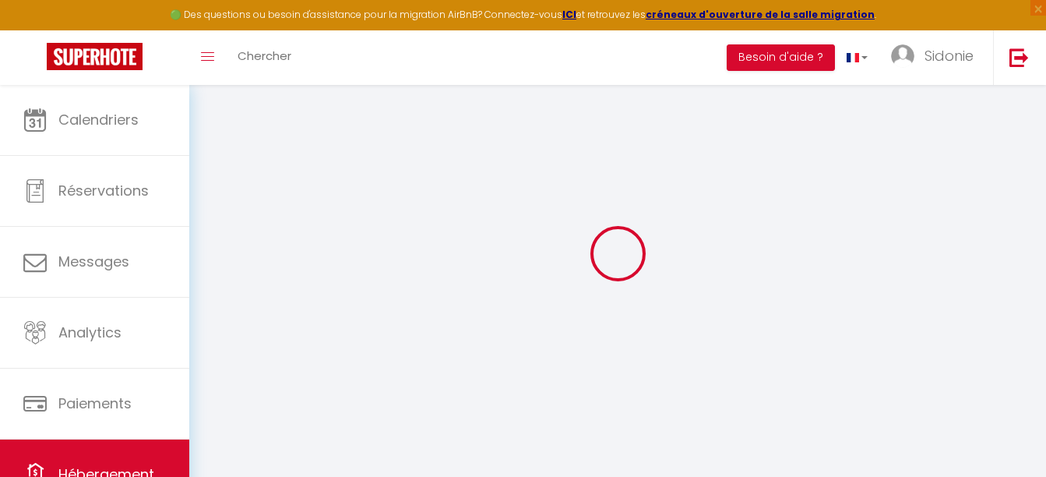
select select
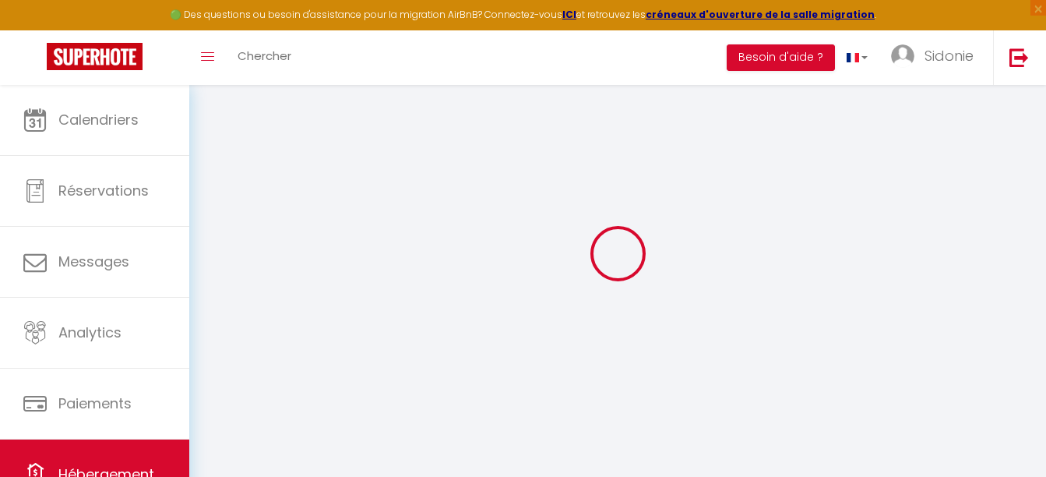
checkbox input "false"
select select
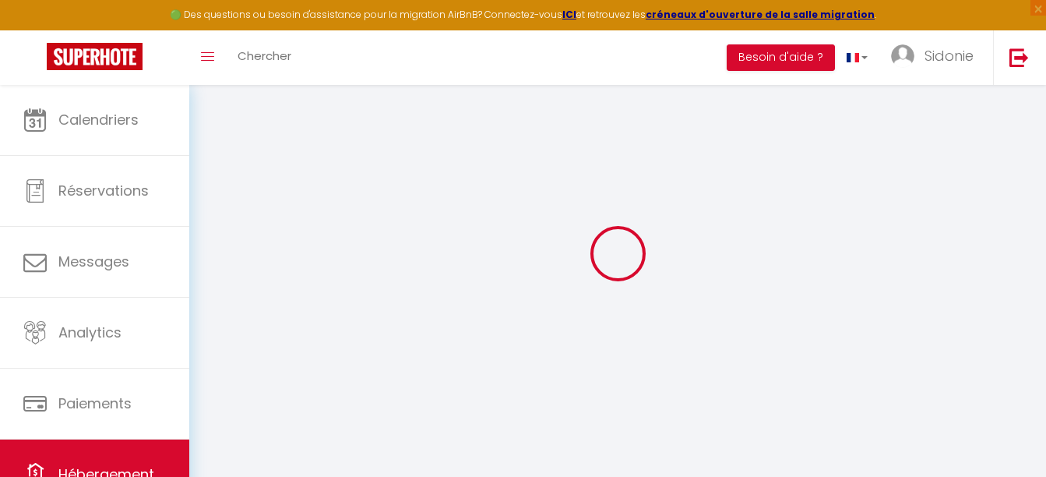
select select
checkbox input "false"
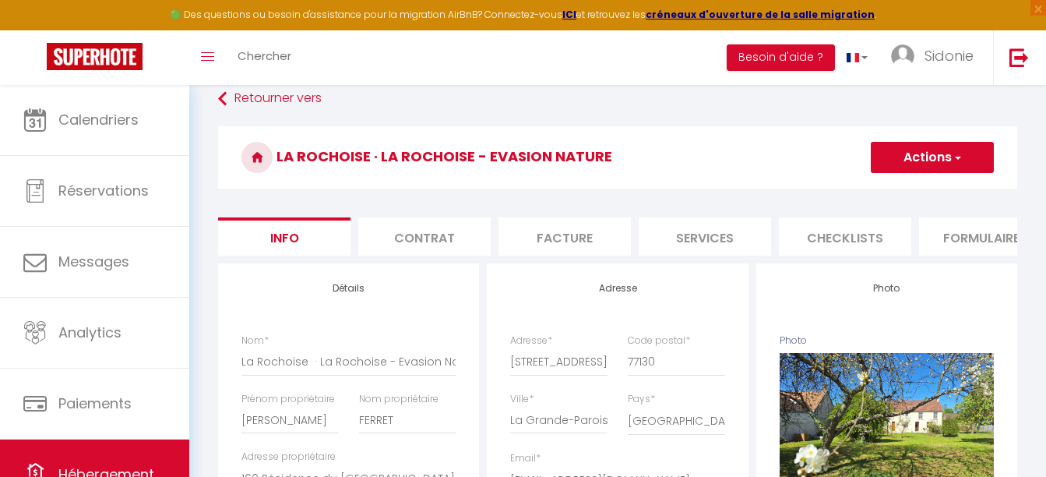
select select
checkbox input "false"
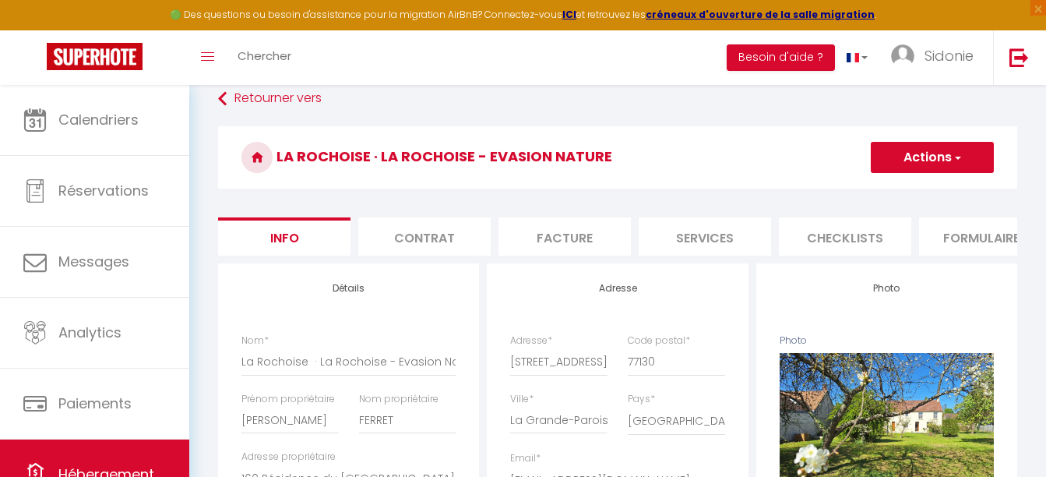
checkbox input "false"
click at [1008, 255] on li "Formulaires" at bounding box center [985, 236] width 132 height 38
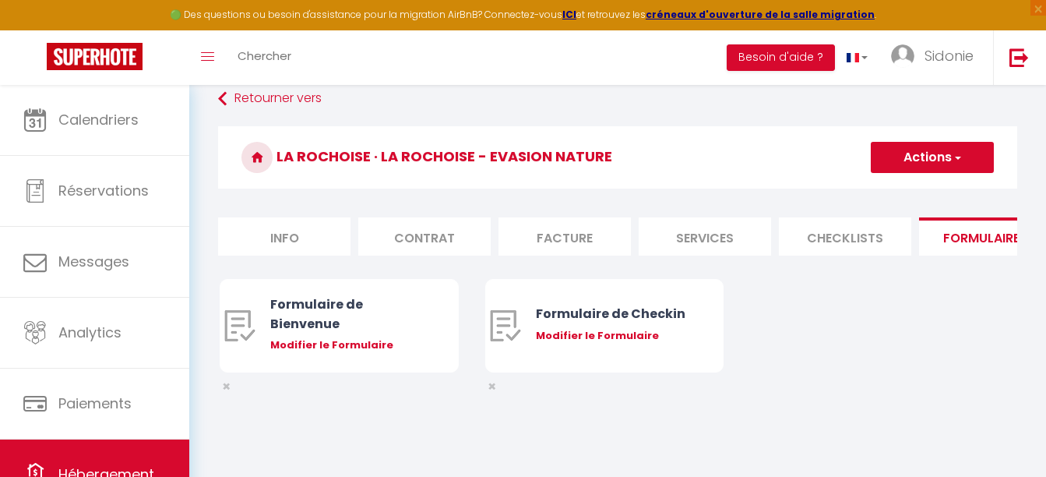
click at [1008, 255] on li "Formulaires" at bounding box center [985, 236] width 132 height 38
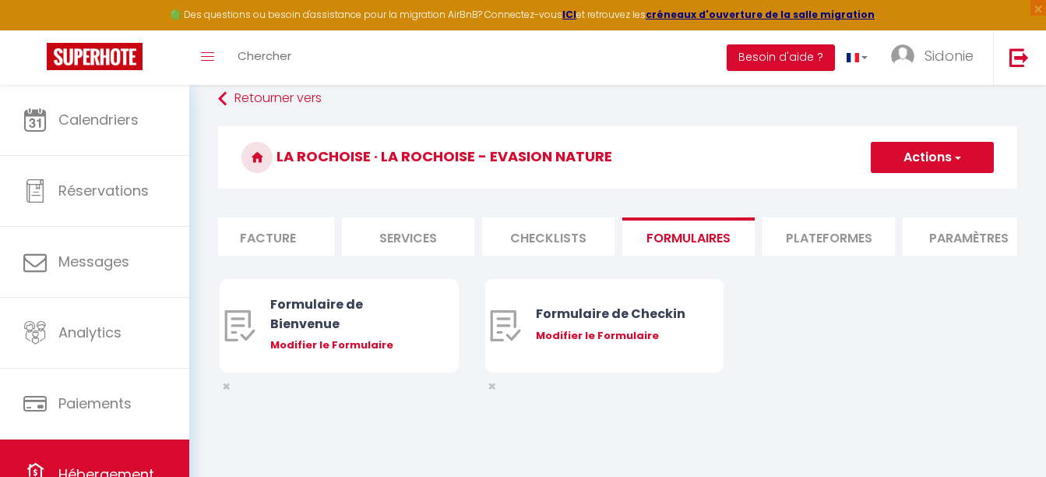
scroll to position [0, 312]
click at [793, 231] on li "Plateformes" at bounding box center [814, 236] width 132 height 38
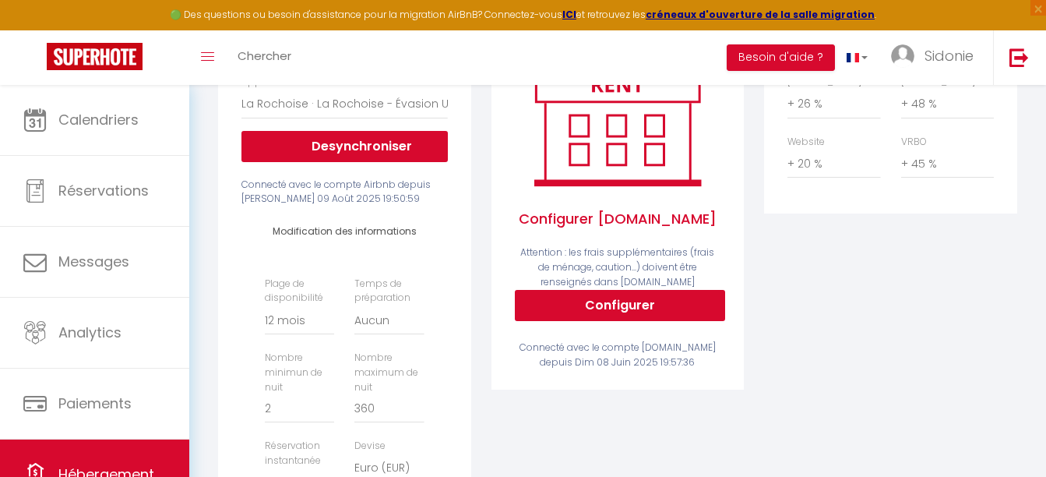
scroll to position [481, 0]
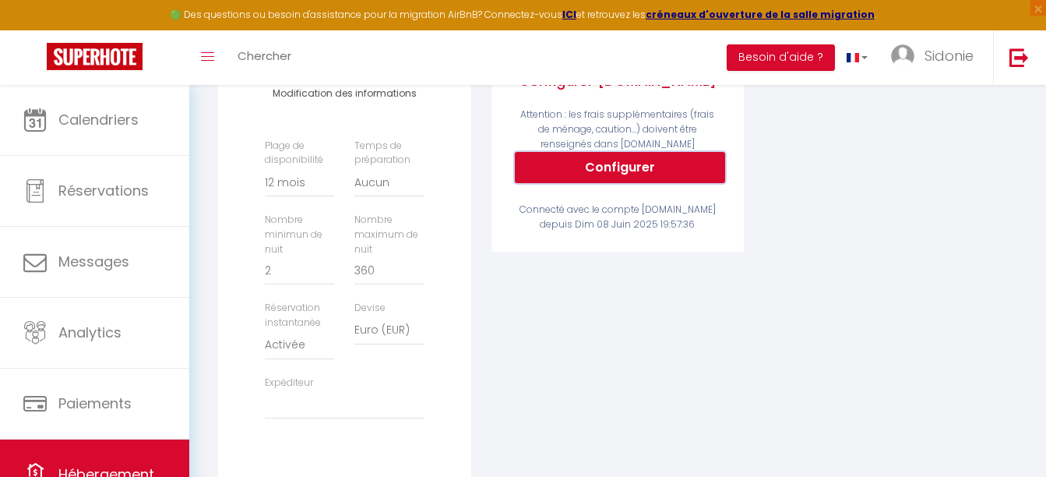
click at [594, 179] on button "Configurer" at bounding box center [620, 167] width 210 height 31
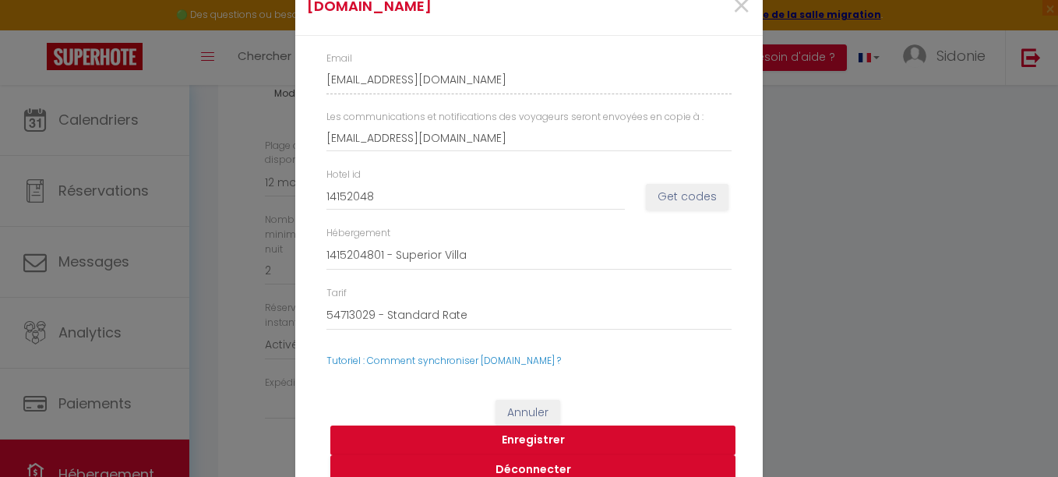
drag, startPoint x: 565, startPoint y: 437, endPoint x: 553, endPoint y: 437, distance: 11.7
click at [553, 437] on button "Enregistrer" at bounding box center [532, 440] width 405 height 30
select select
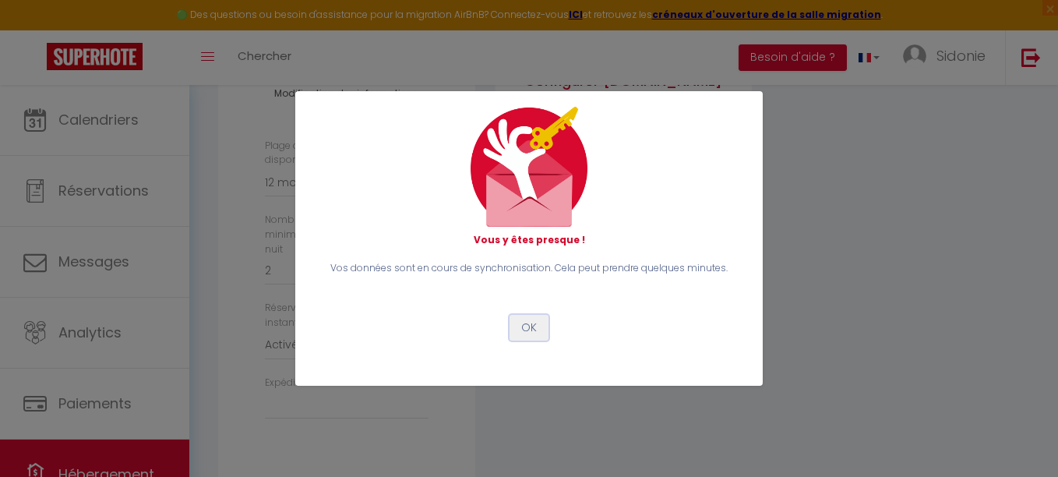
click at [527, 328] on button "OK" at bounding box center [528, 328] width 39 height 26
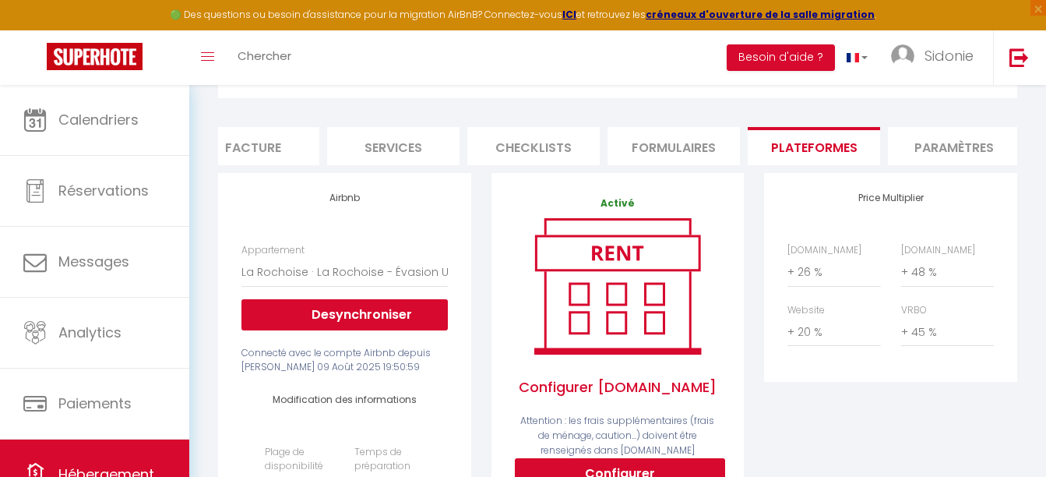
scroll to position [0, 0]
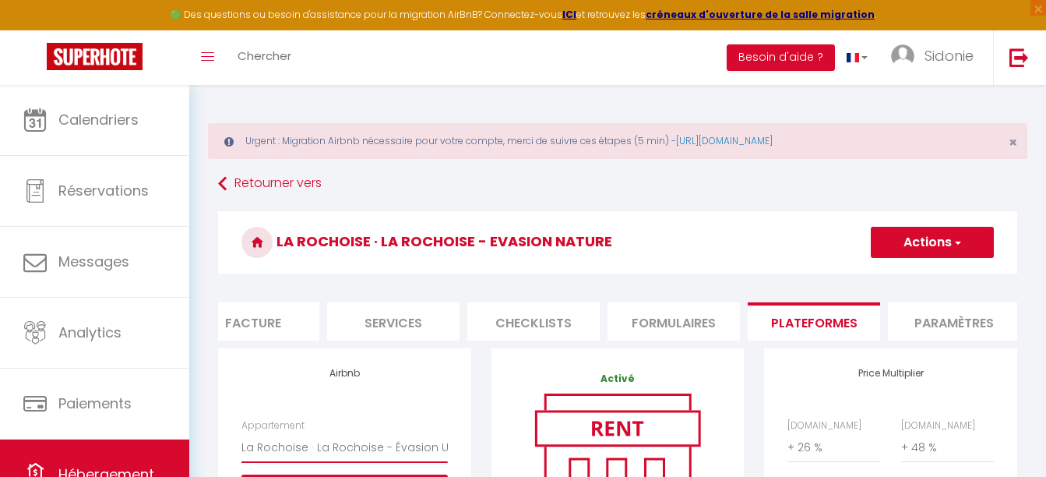
click at [336, 451] on select "La Rochoise - Évasion Unique Nature à [GEOGRAPHIC_DATA] - [EMAIL_ADDRESS][DOMAI…" at bounding box center [344, 447] width 206 height 30
click at [707, 17] on strong "créneaux d'ouverture de la salle migration" at bounding box center [760, 14] width 229 height 13
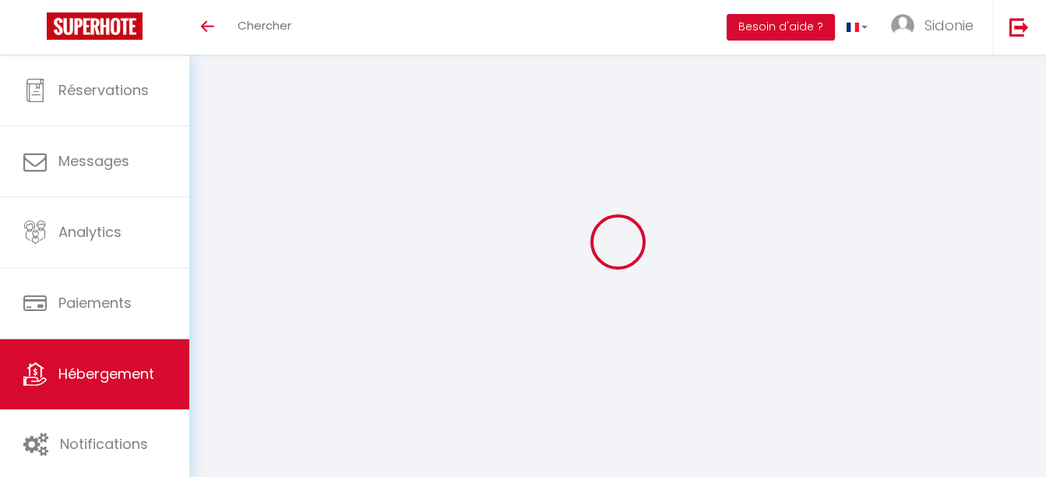
select select "365"
select select "EUR"
select select
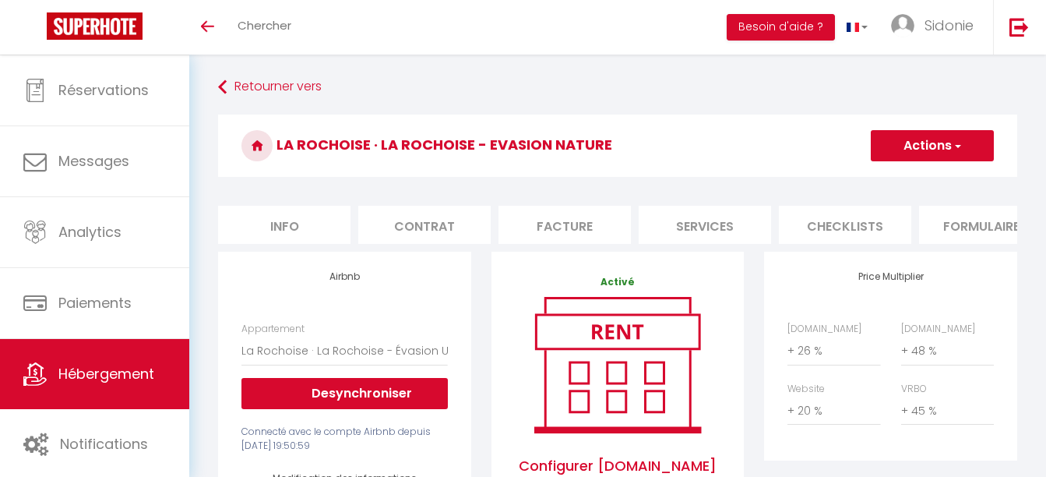
click at [92, 370] on span "Hébergement" at bounding box center [106, 373] width 96 height 19
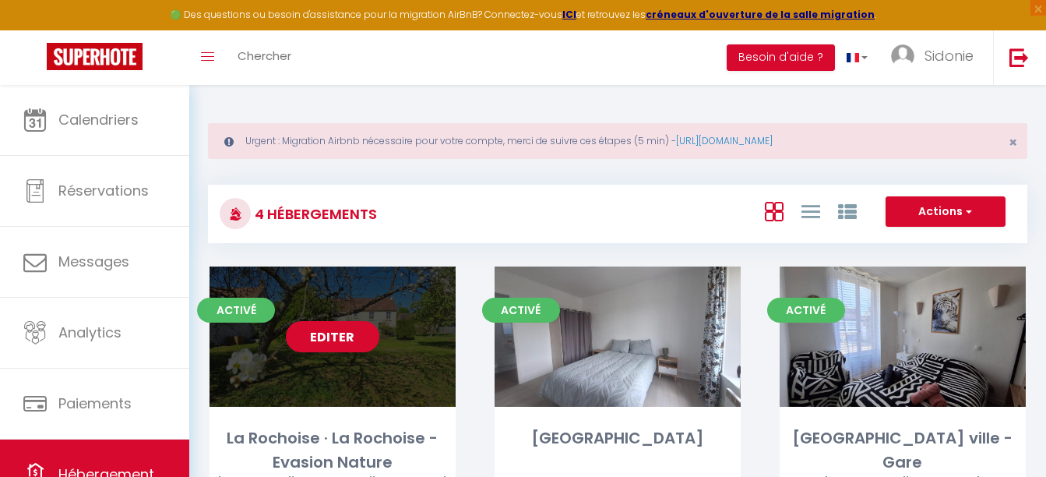
click at [325, 339] on link "Editer" at bounding box center [332, 336] width 93 height 31
select select "3"
select select "2"
select select "1"
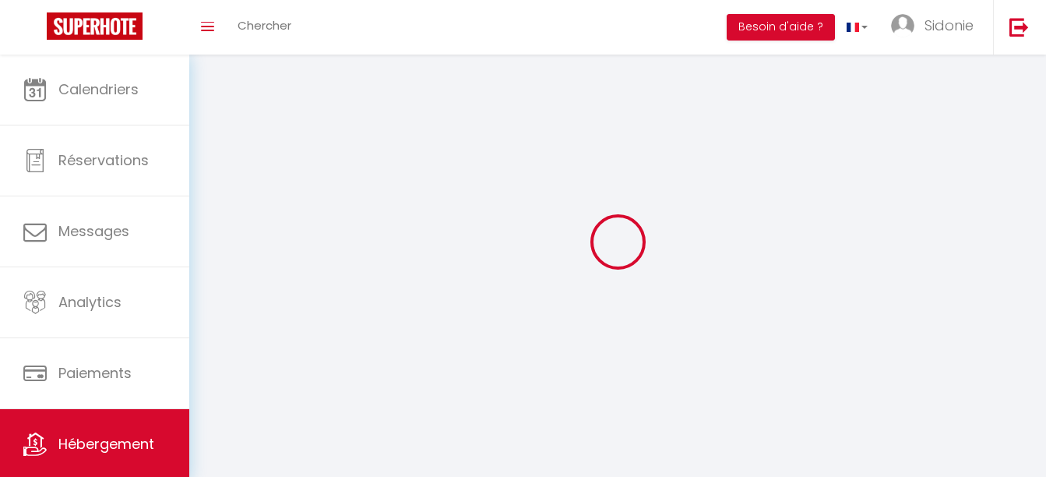
select select
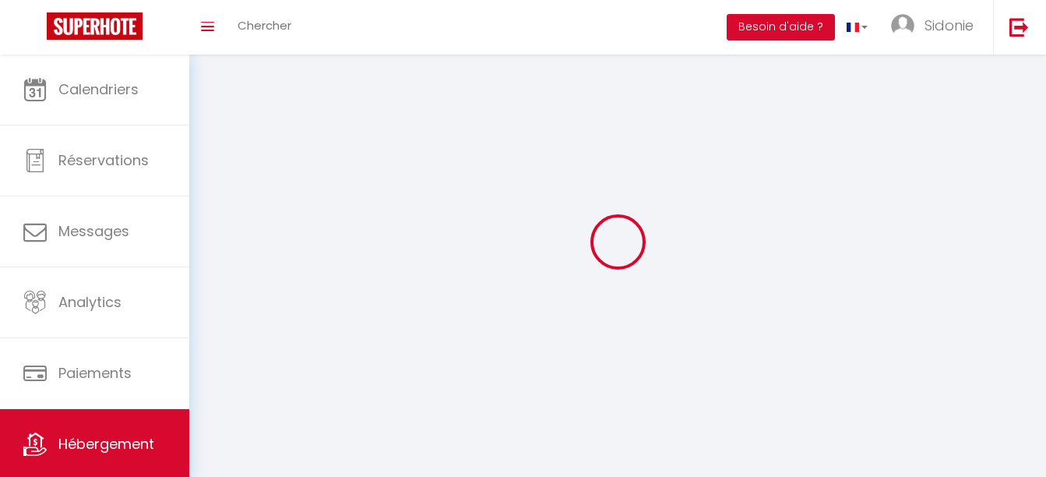
select select
checkbox input "false"
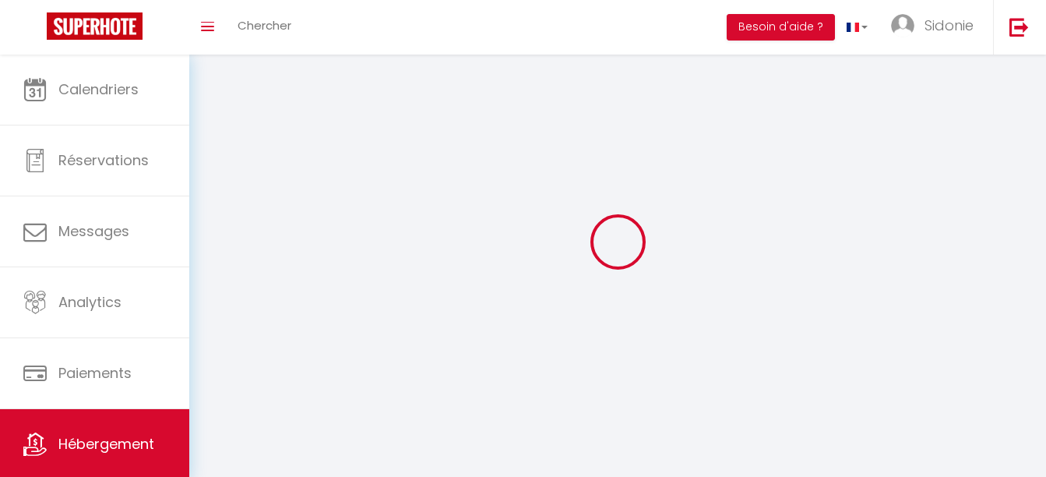
checkbox input "false"
select select
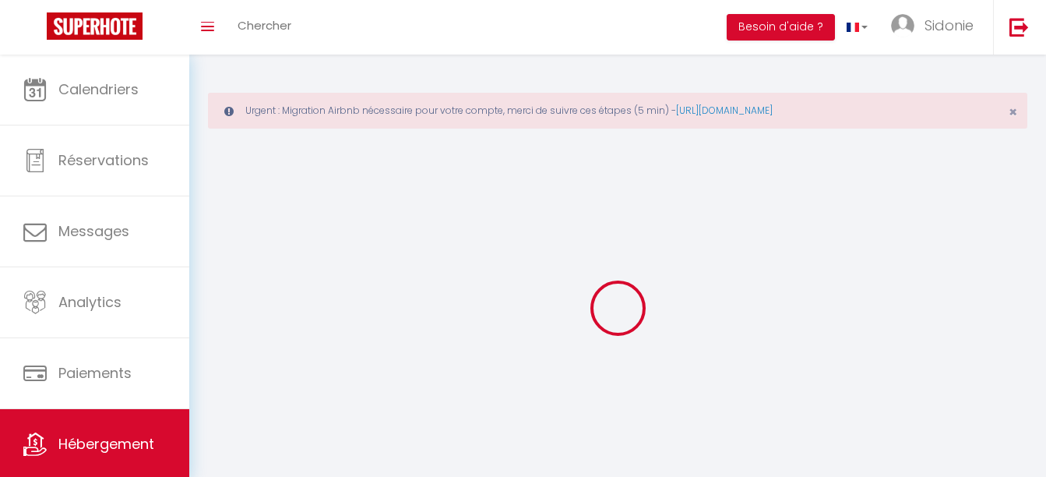
select select
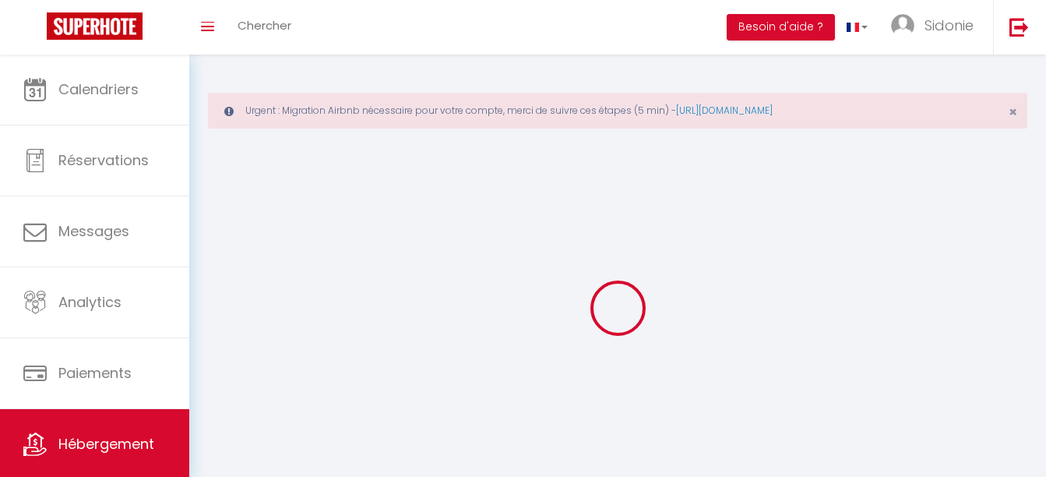
select select
checkbox input "false"
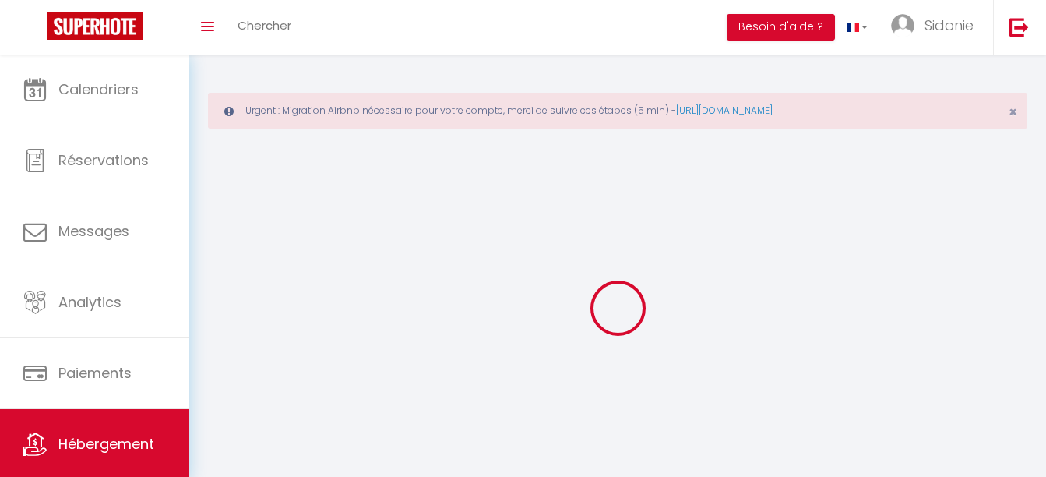
select select
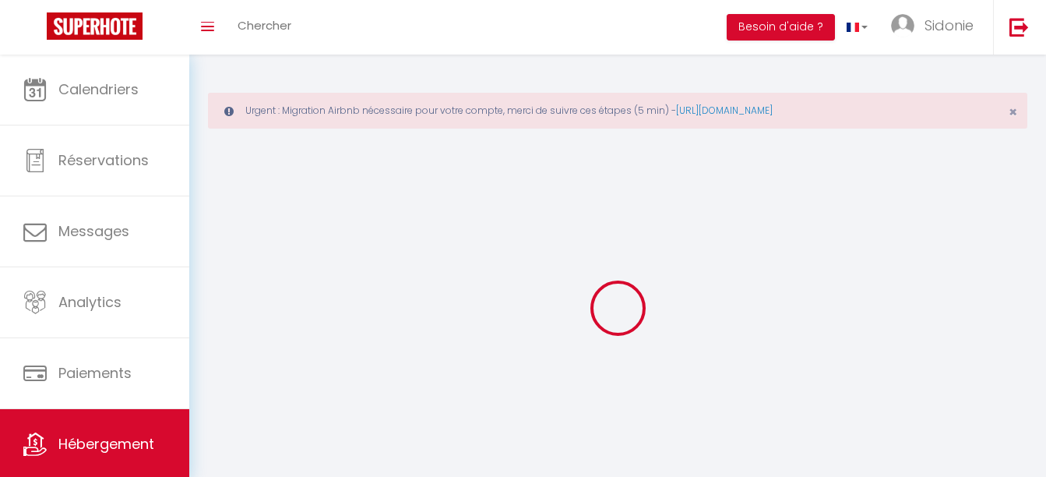
select select
checkbox input "false"
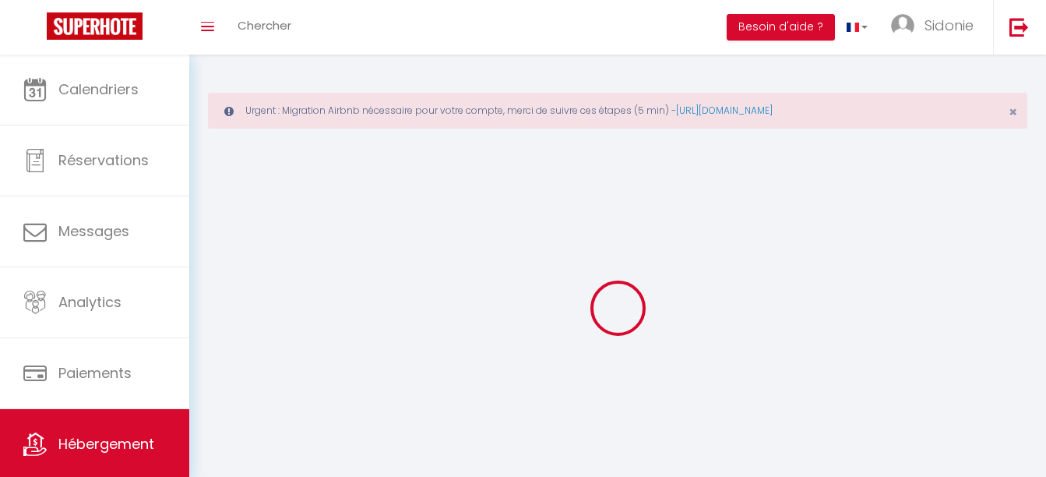
checkbox input "false"
select select
select select "1"
select select
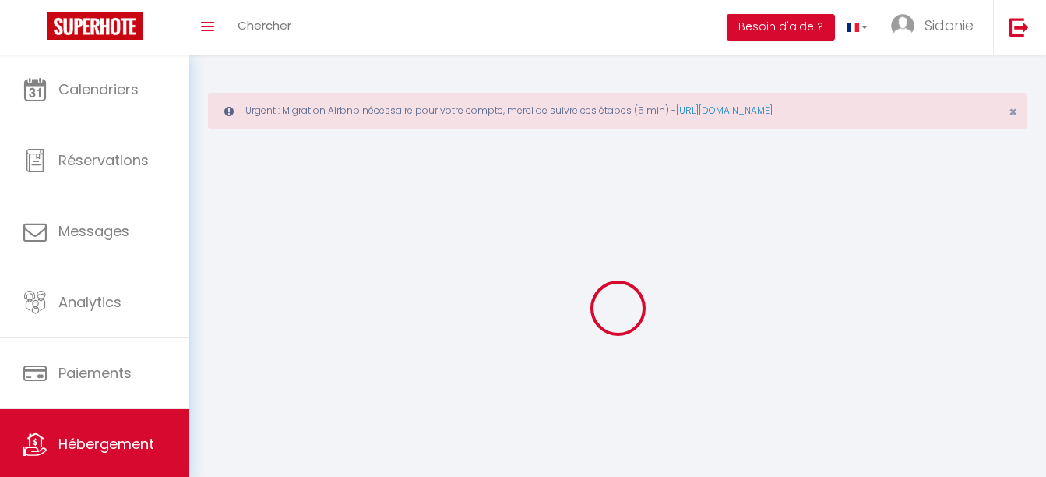
select select "28"
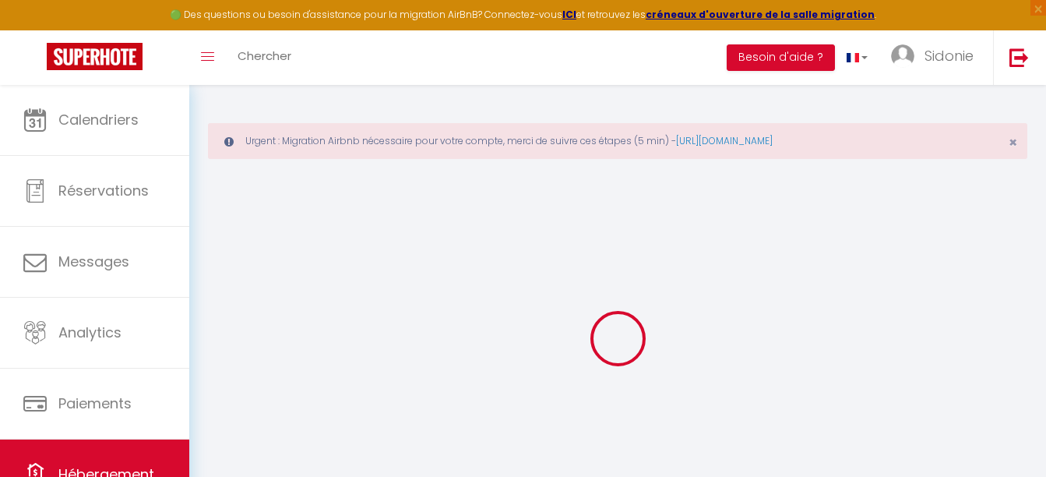
select select
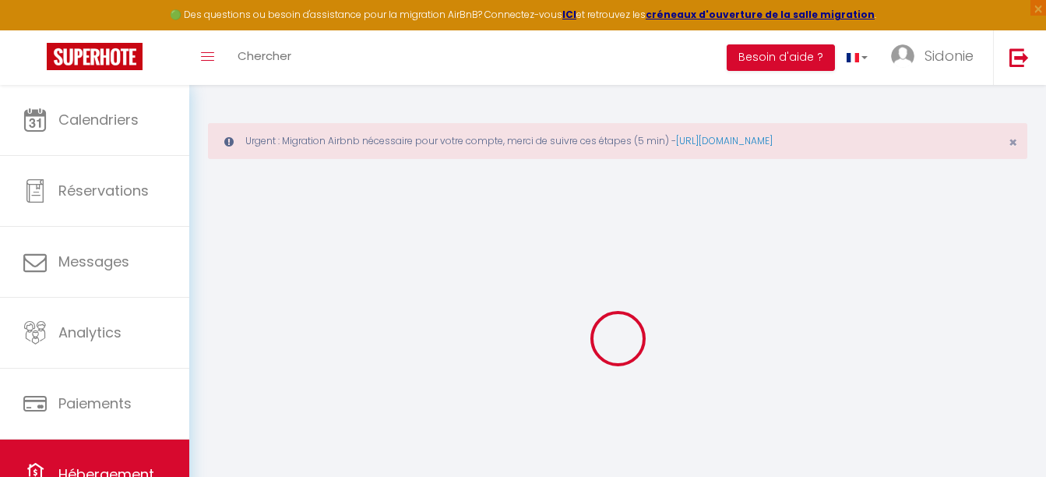
select select
checkbox input "false"
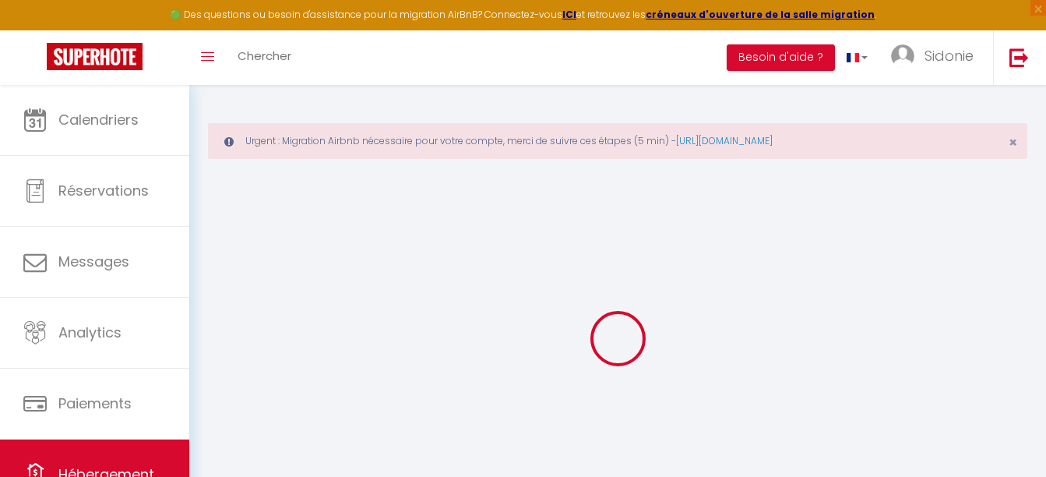
select select
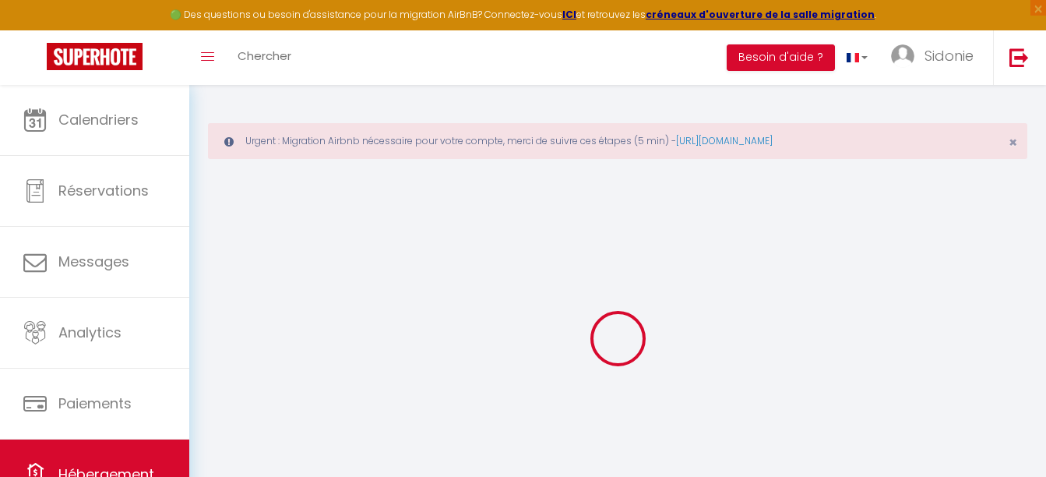
select select
checkbox input "false"
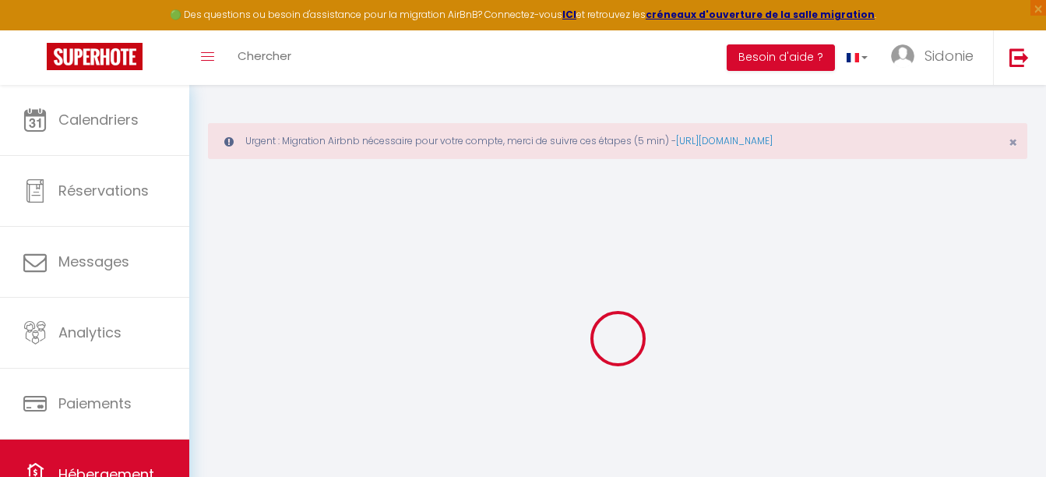
checkbox input "false"
select select
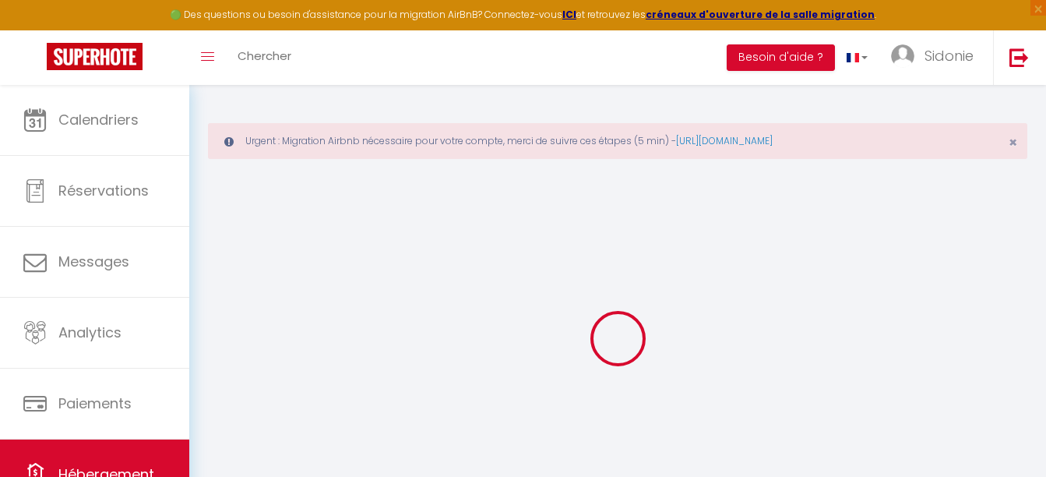
select select
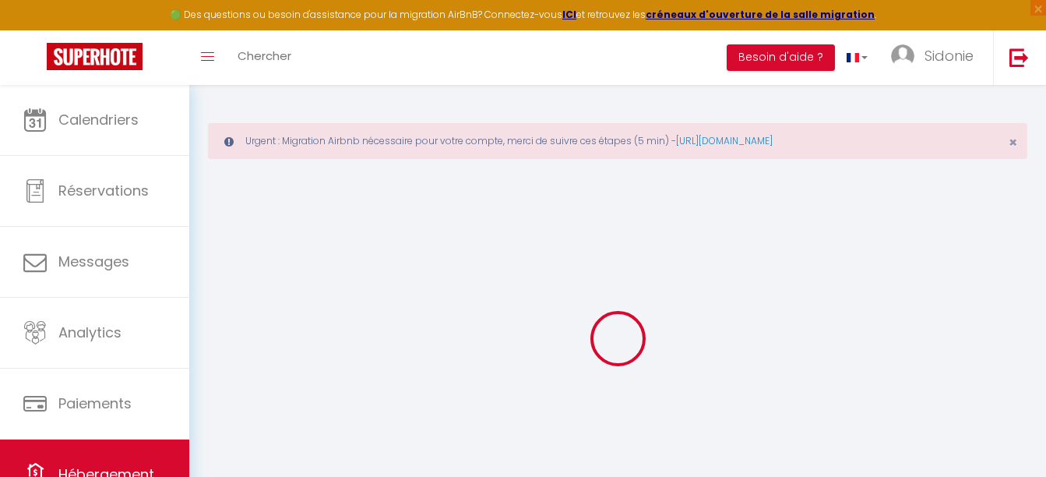
checkbox input "false"
select select
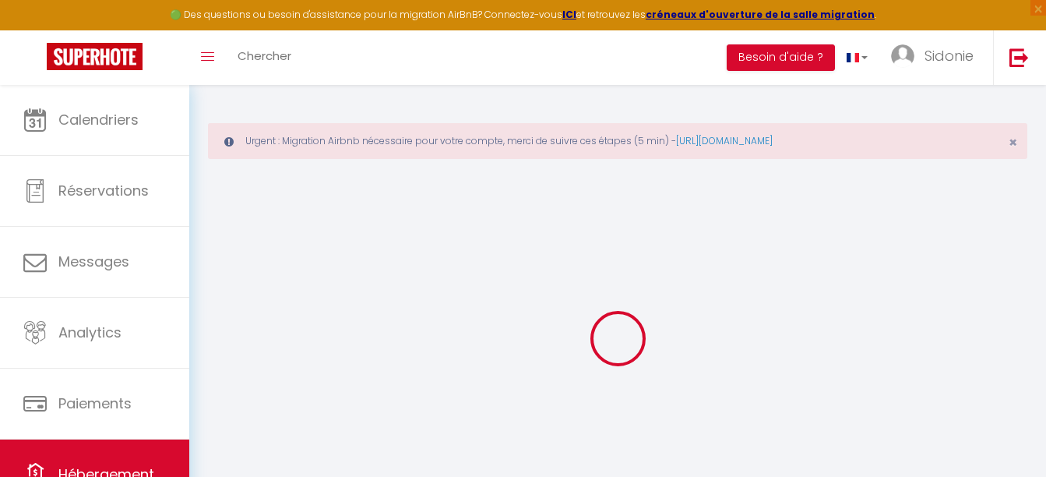
select select
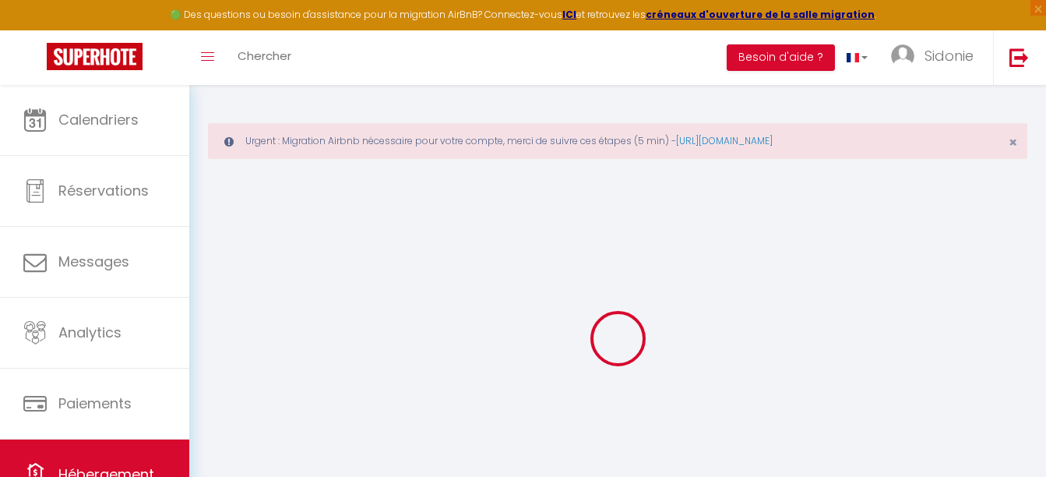
select select
checkbox input "false"
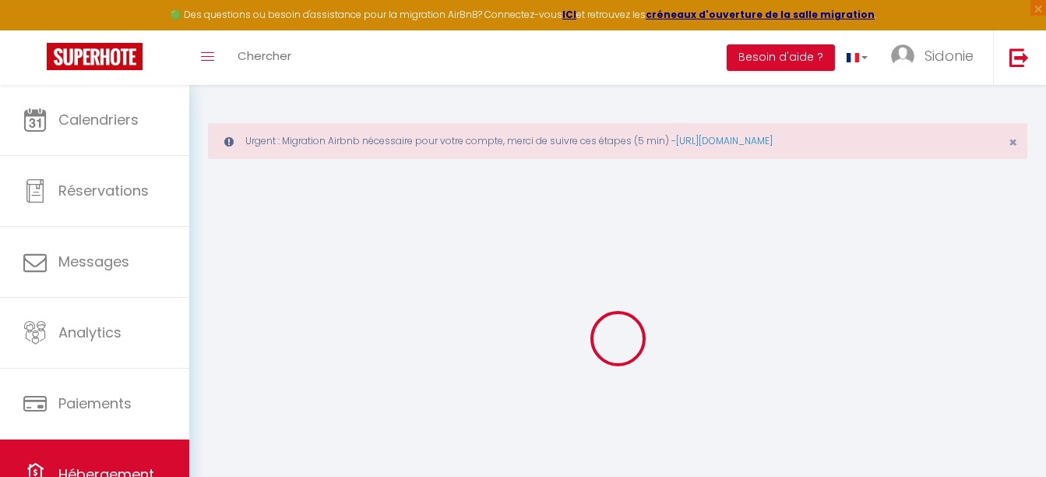
checkbox input "false"
select select
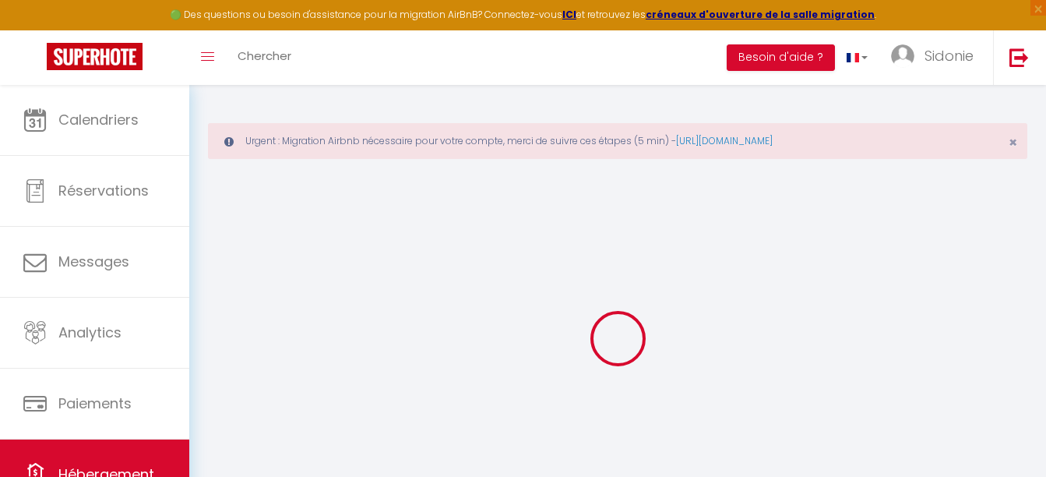
select select
checkbox input "false"
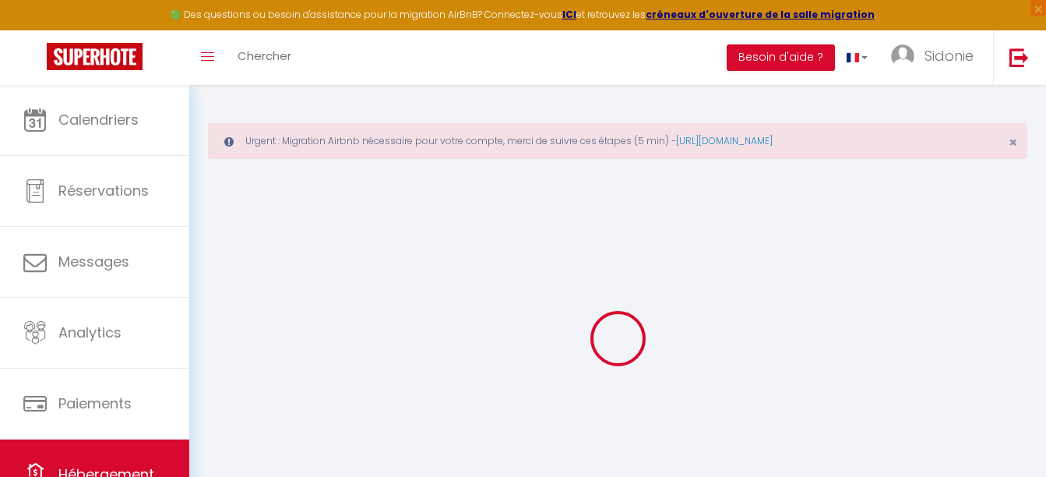
checkbox input "false"
select select
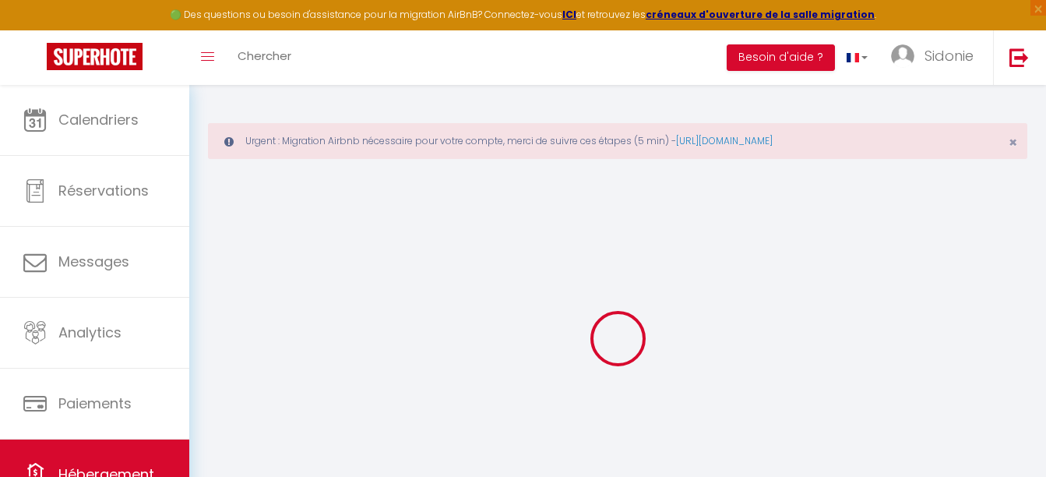
type input "La Rochoise · La Rochoise - Evasion Nature"
type input "[PERSON_NAME]"
type input "FERRET"
type input "160 Résidence du [GEOGRAPHIC_DATA] vivies"
type input "91120"
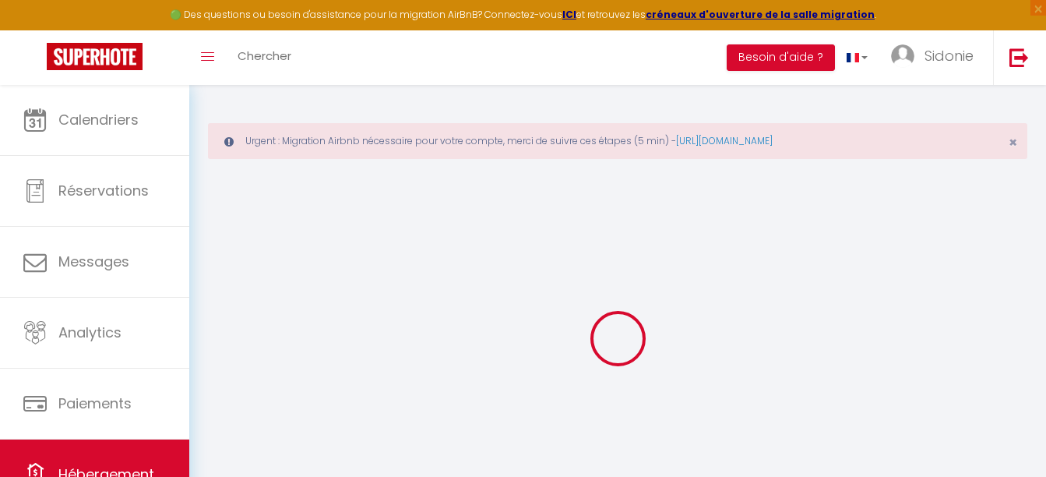
type input "PALAISEAU"
select select "10"
select select "8"
select select "4"
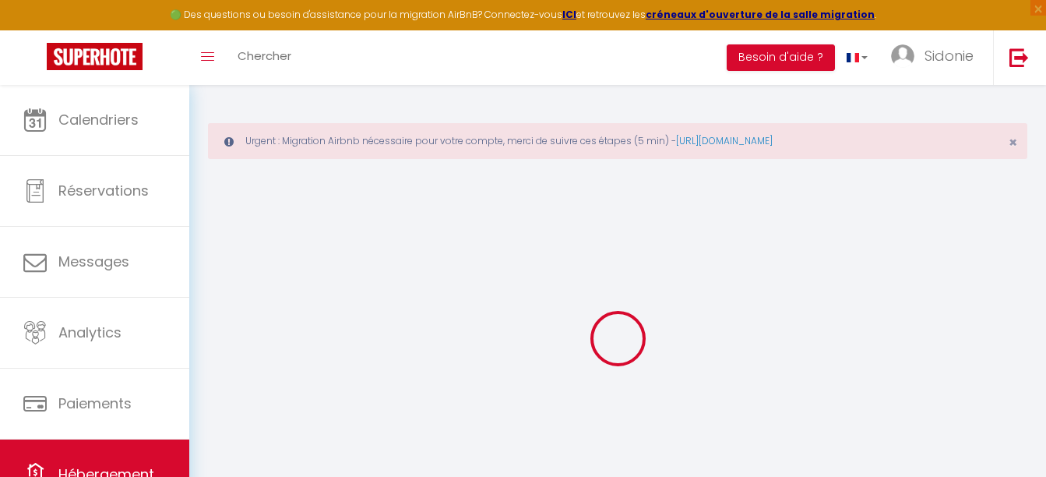
type input "200"
type input "10"
type input "150"
type input "15"
select select
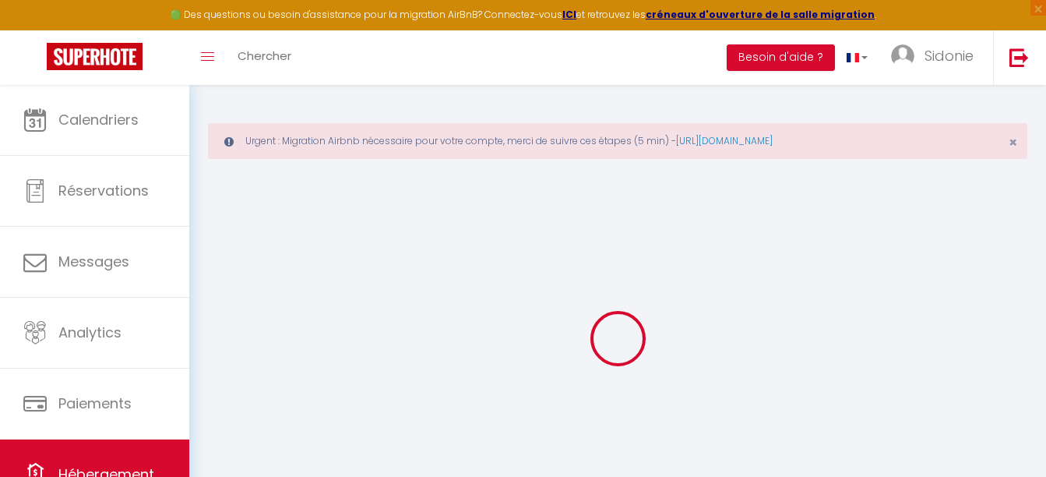
select select
type input "[STREET_ADDRESS]"
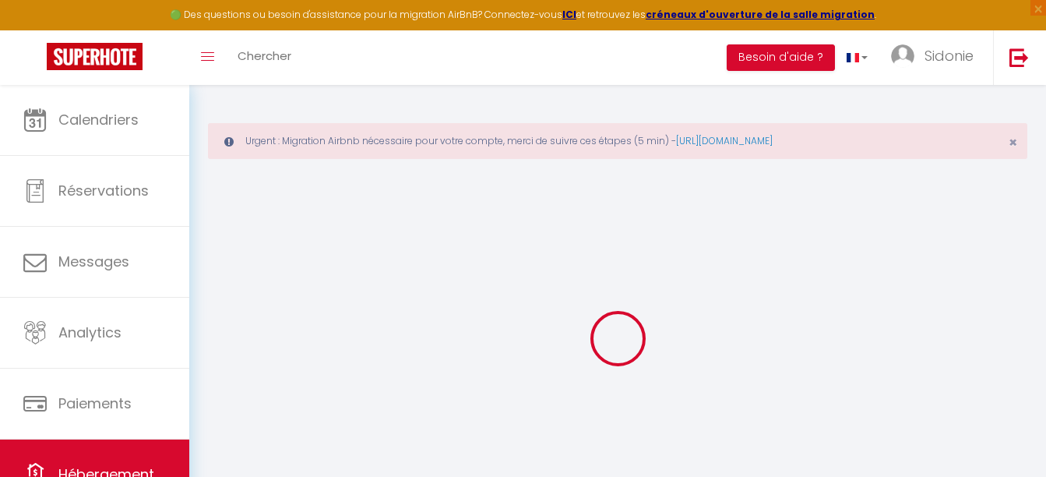
type input "77130"
type input "La Grande-Paroisse"
type input "[EMAIL_ADDRESS][DOMAIN_NAME]"
select select
checkbox input "false"
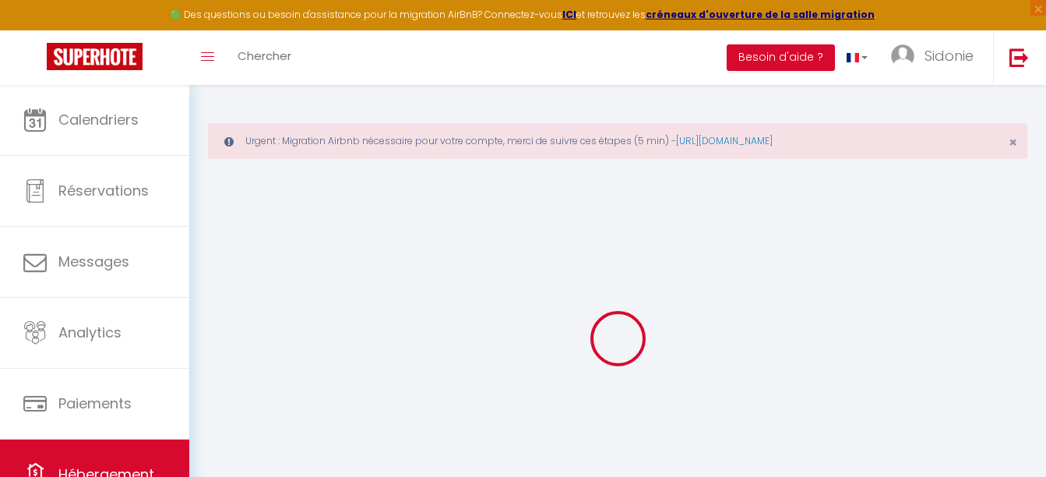
checkbox input "false"
type input "38"
type input "150"
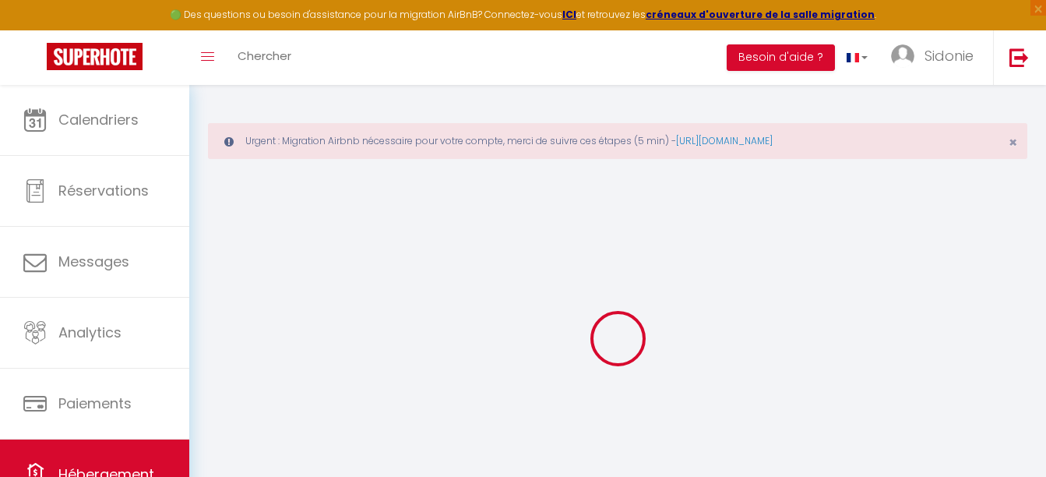
type input "0"
select select "+ 26 %"
select select "+ 48 %"
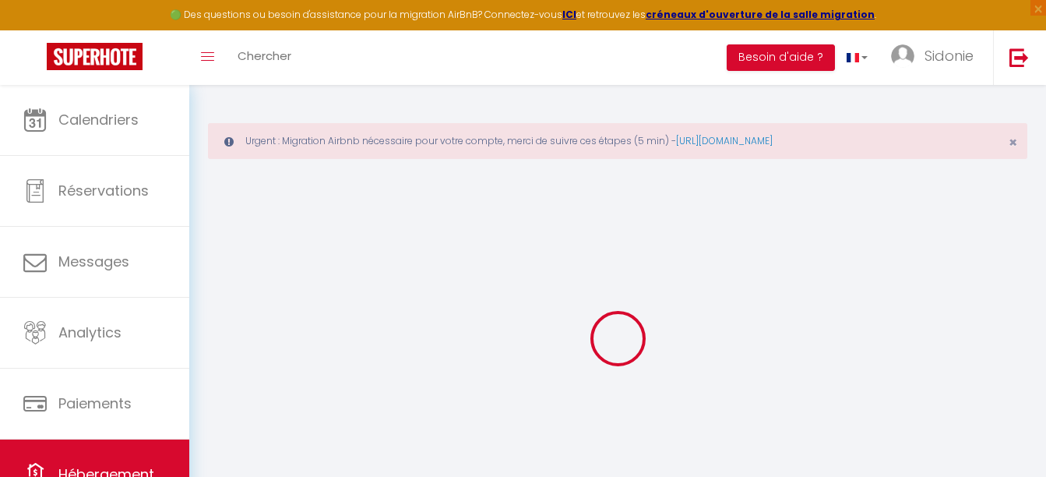
select select "+ 20 %"
select select "+ 45 %"
select select
checkbox input "false"
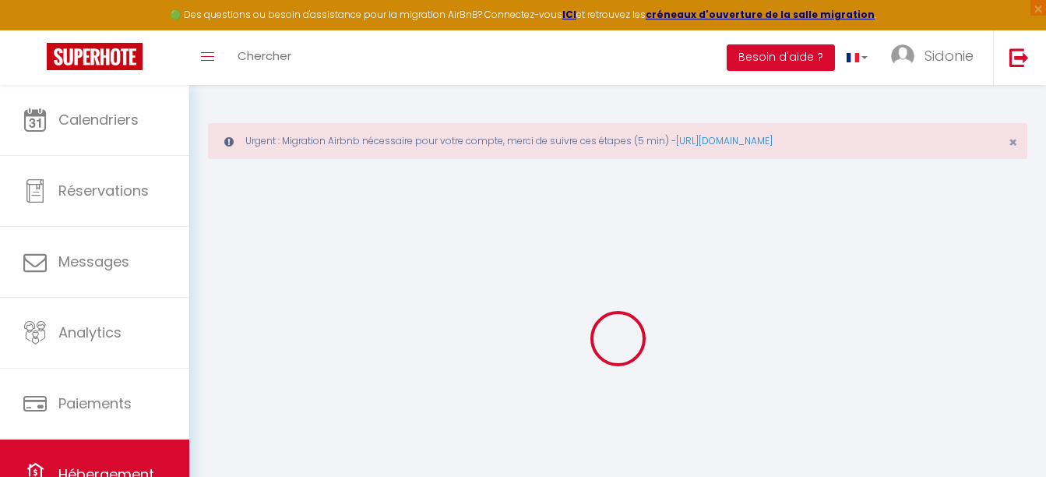
checkbox input "false"
select select "365"
select select "EUR"
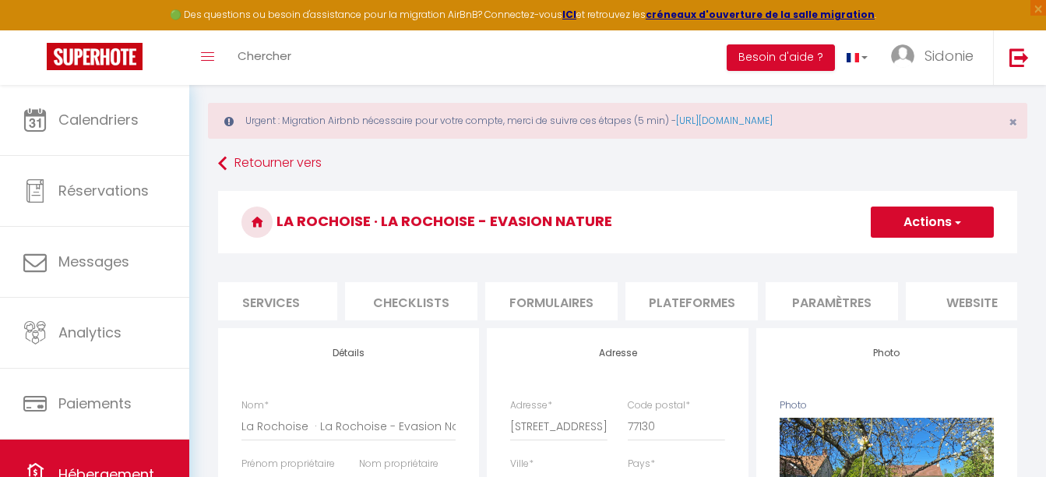
scroll to position [0, 457]
click at [703, 301] on li "Plateformes" at bounding box center [668, 301] width 132 height 38
select select
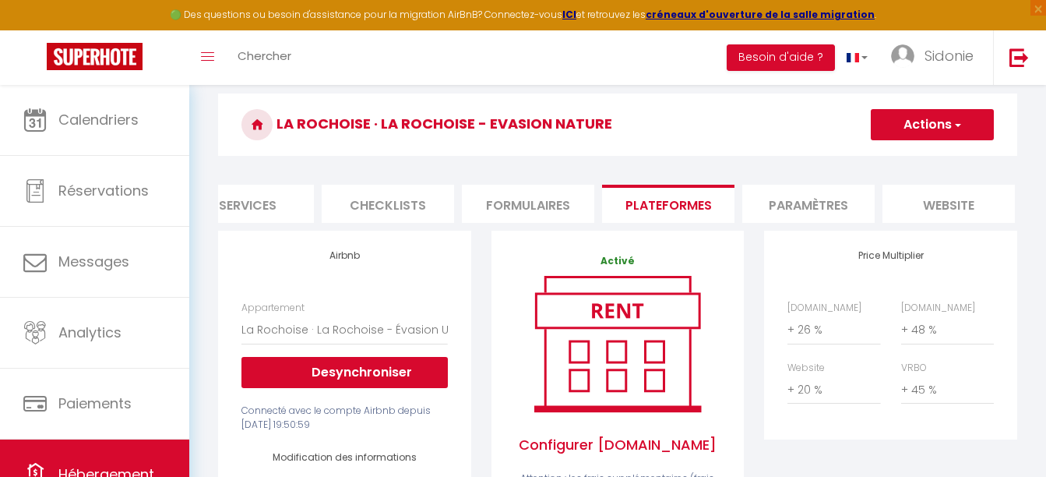
scroll to position [97, 0]
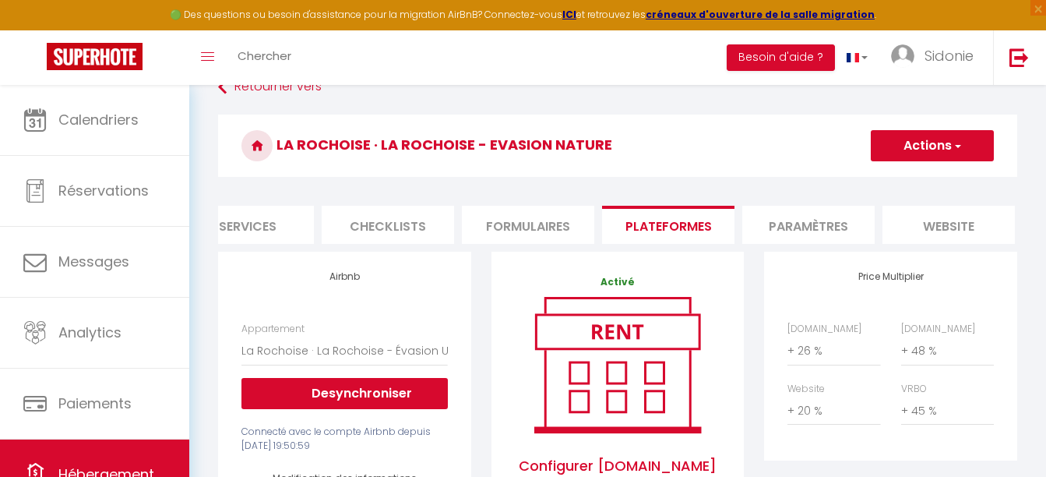
click at [917, 136] on button "Actions" at bounding box center [932, 145] width 123 height 31
click at [915, 141] on button "Actions" at bounding box center [932, 145] width 123 height 31
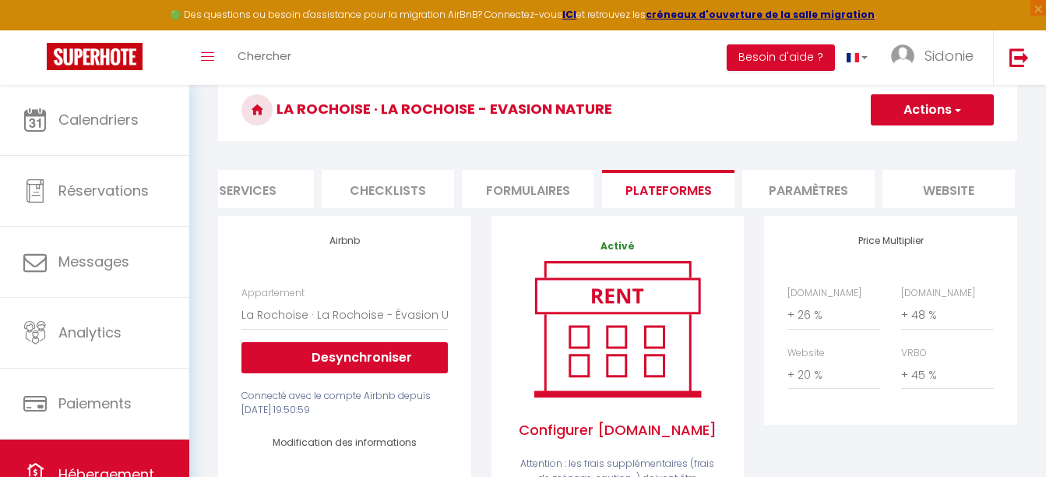
scroll to position [0, 0]
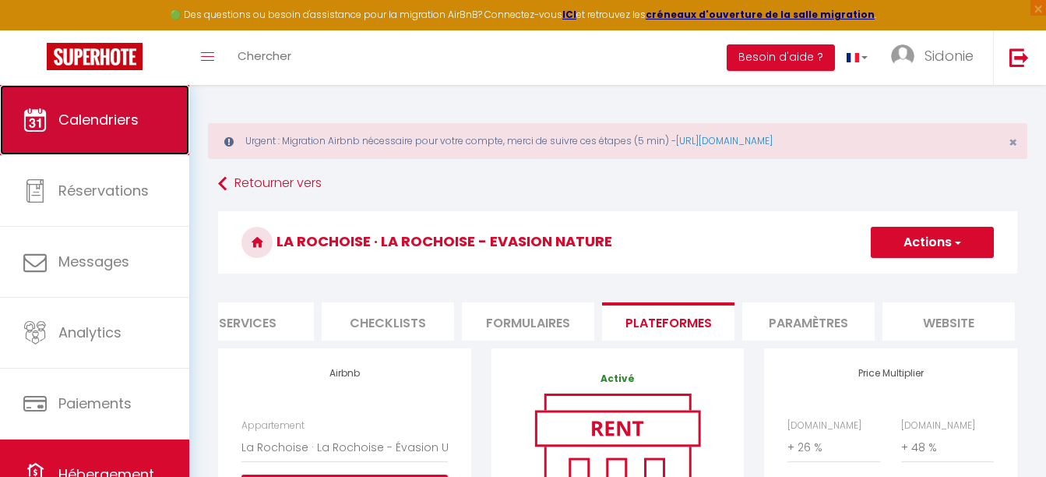
click at [115, 110] on span "Calendriers" at bounding box center [98, 119] width 80 height 19
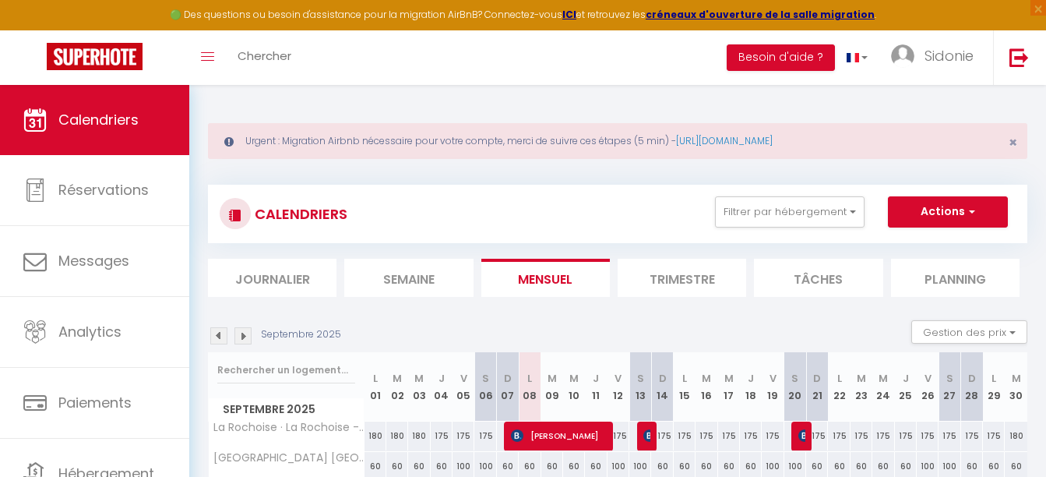
scroll to position [131, 0]
